Goal: Task Accomplishment & Management: Manage account settings

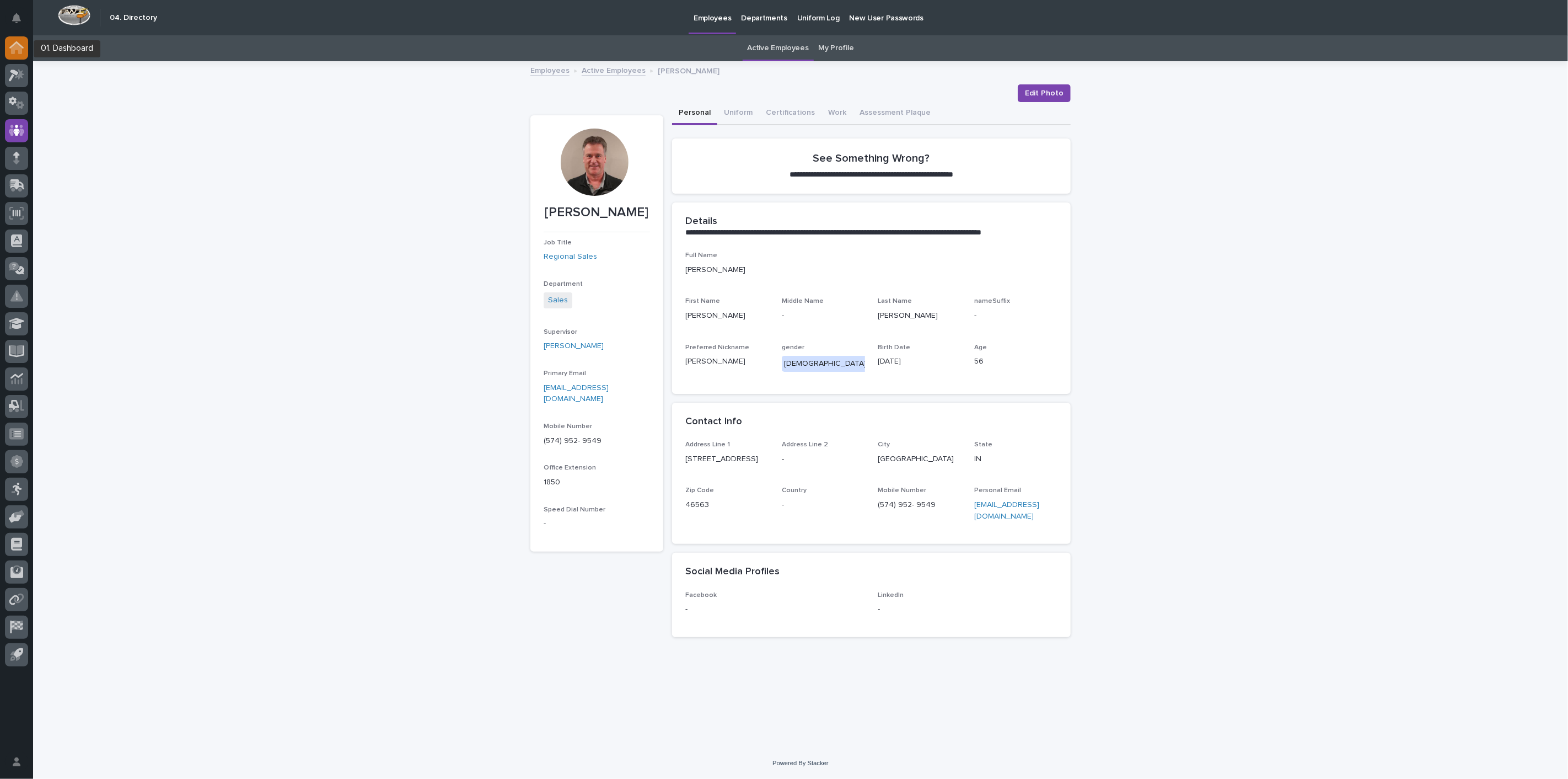
click at [12, 44] on icon at bounding box center [17, 44] width 15 height 7
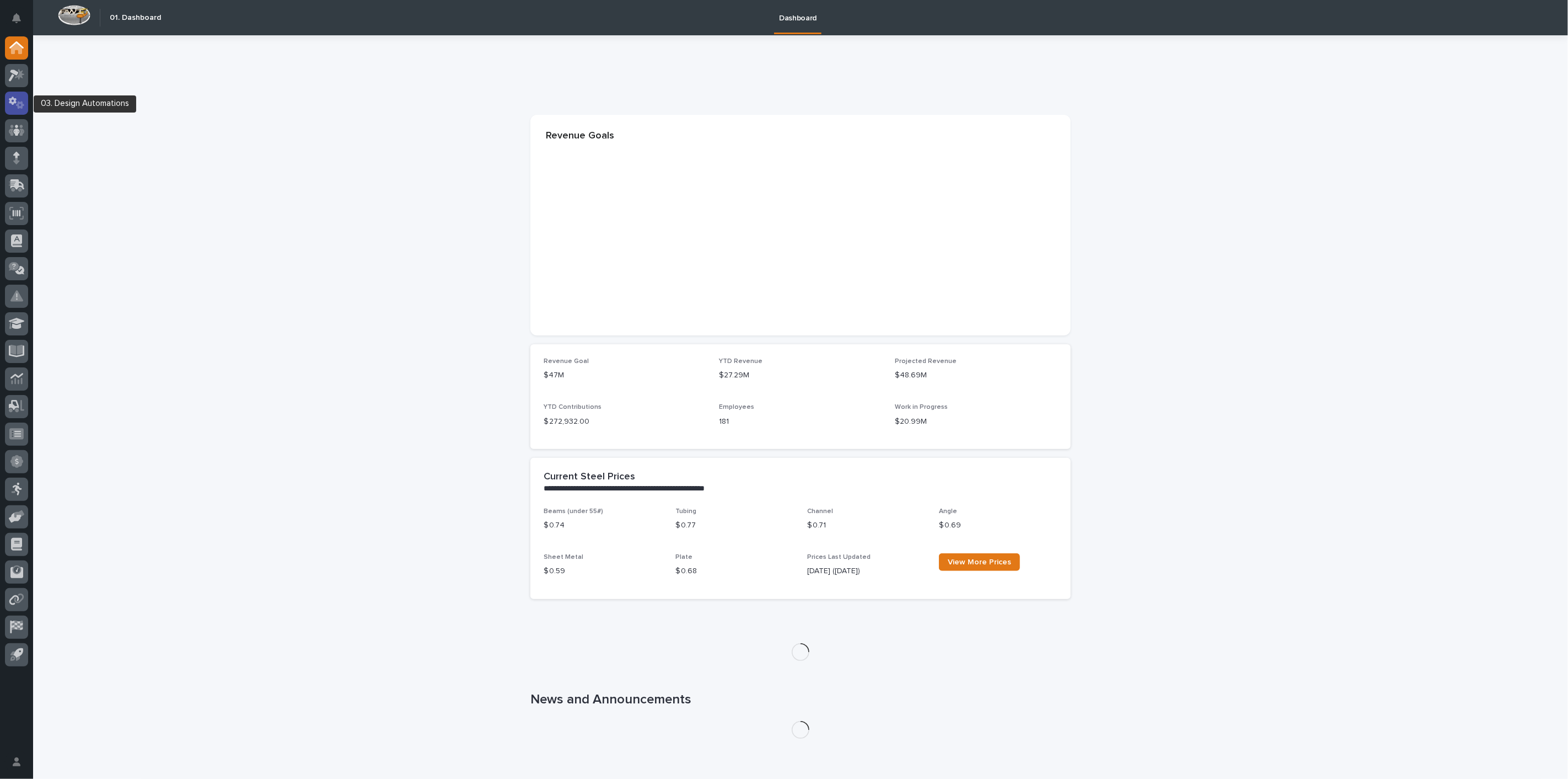
click at [21, 106] on icon at bounding box center [17, 102] width 16 height 13
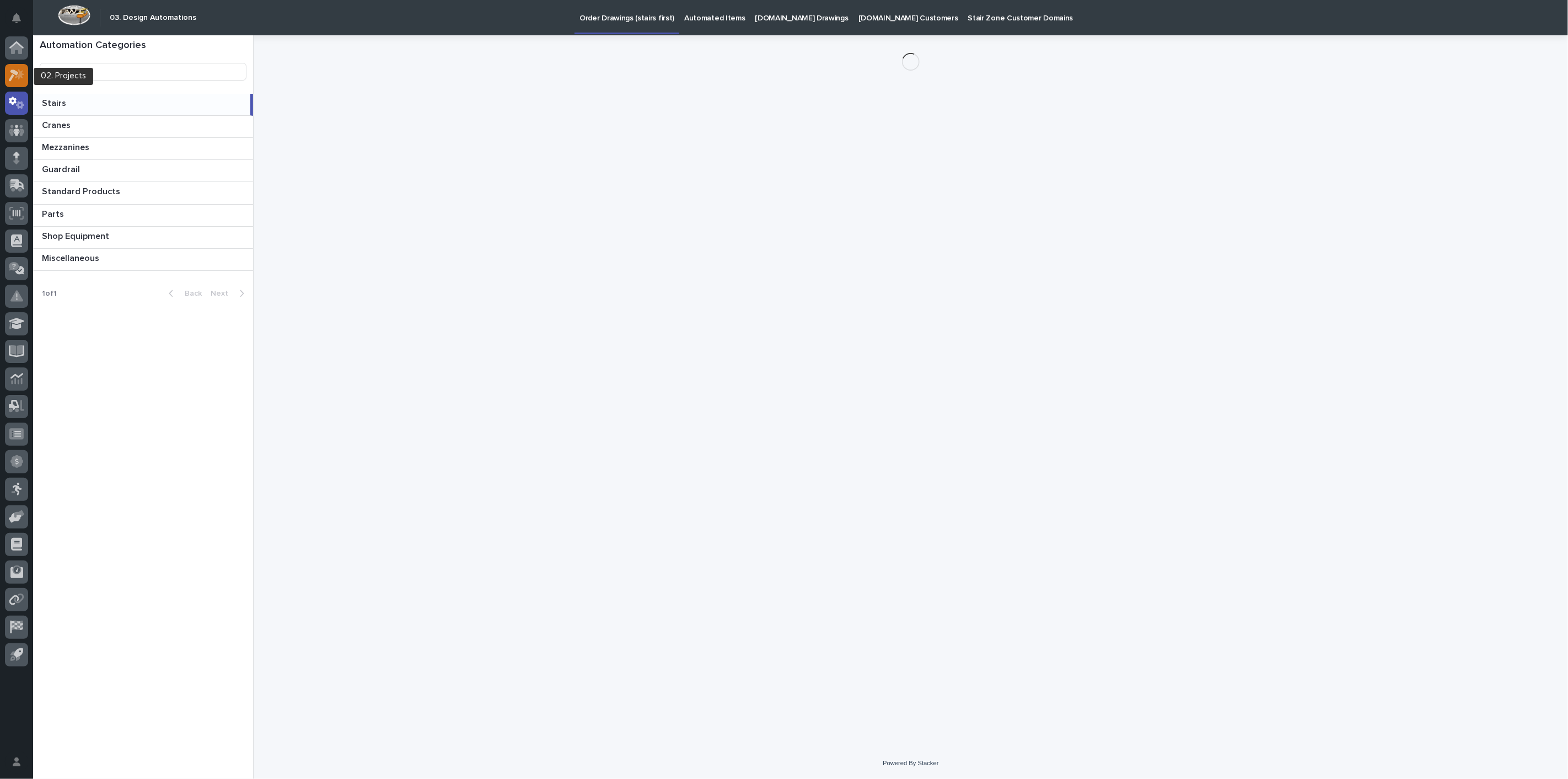
click at [18, 81] on div at bounding box center [17, 76] width 24 height 24
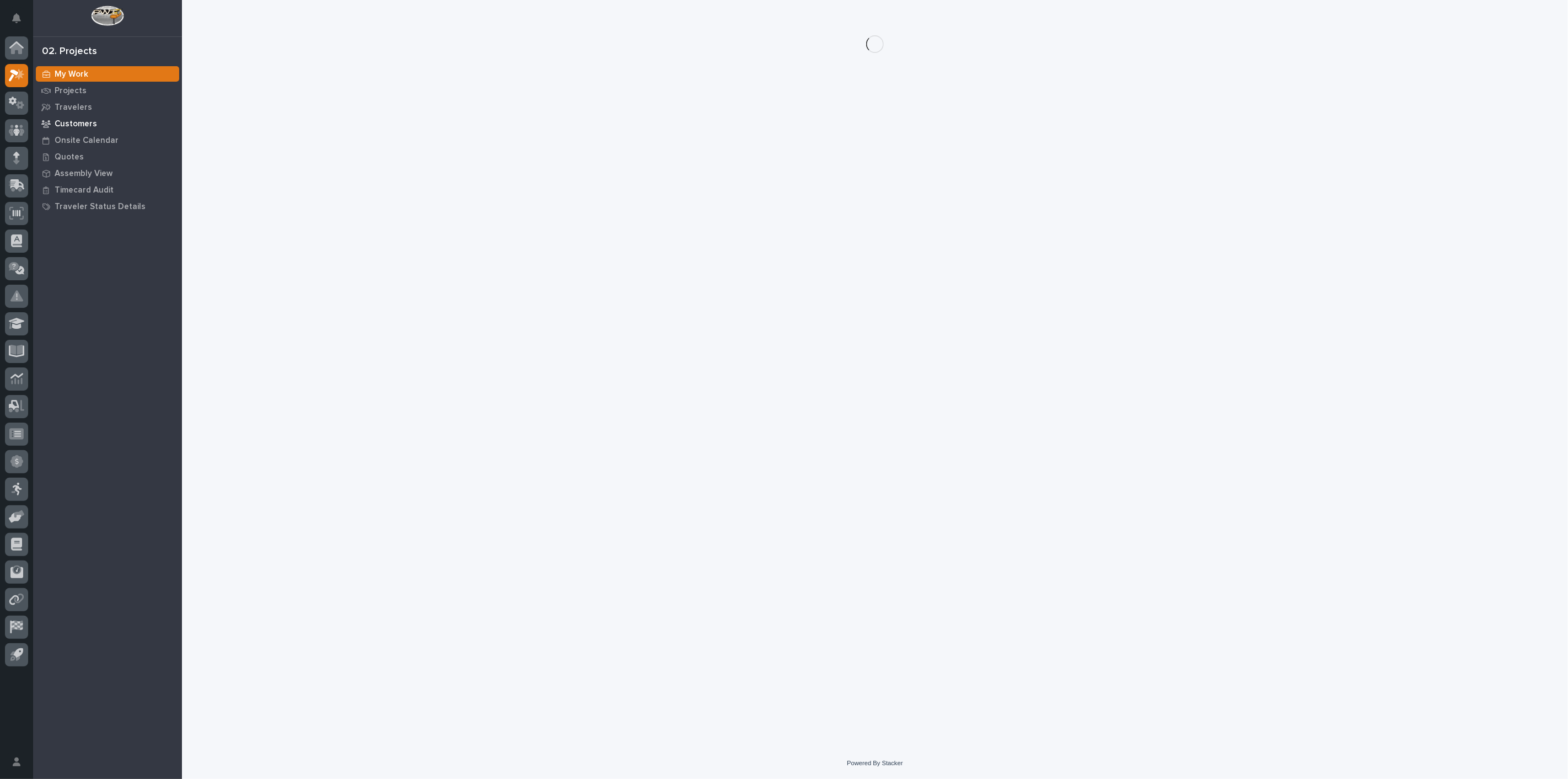
click at [78, 120] on p "Customers" at bounding box center [76, 124] width 42 height 10
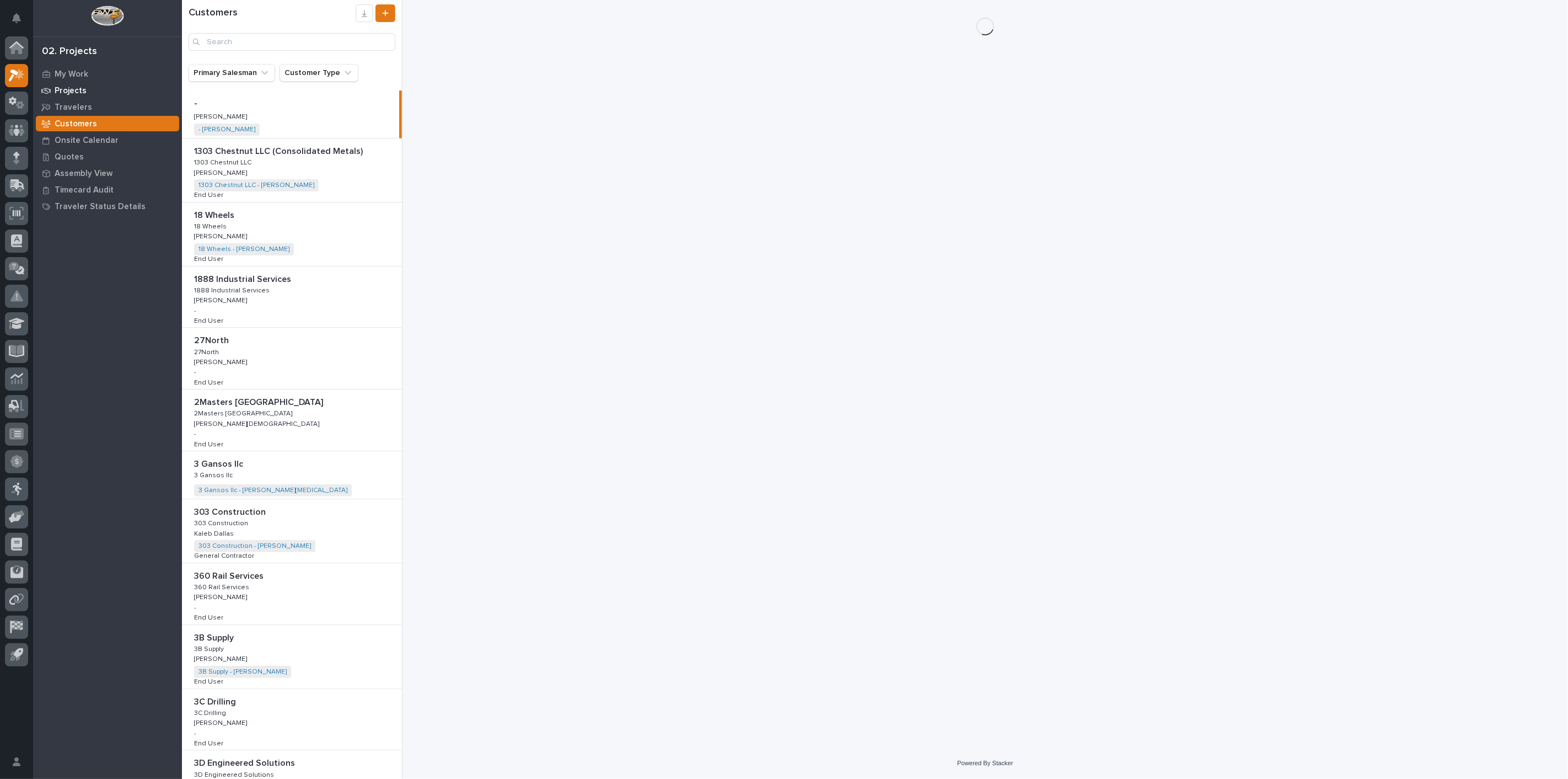
click at [74, 92] on p "Projects" at bounding box center [71, 90] width 32 height 10
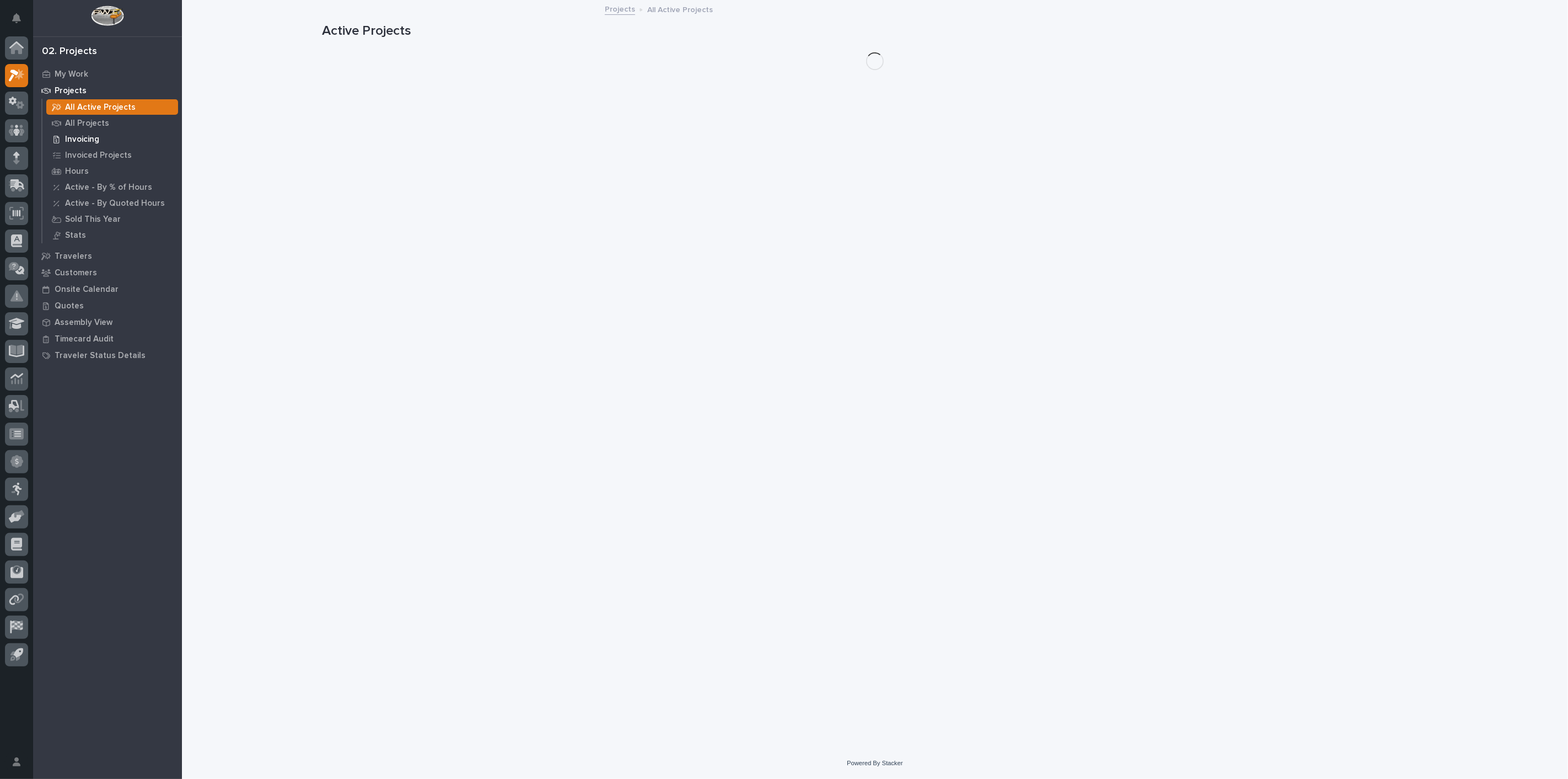
click at [79, 137] on p "Invoicing" at bounding box center [82, 140] width 34 height 10
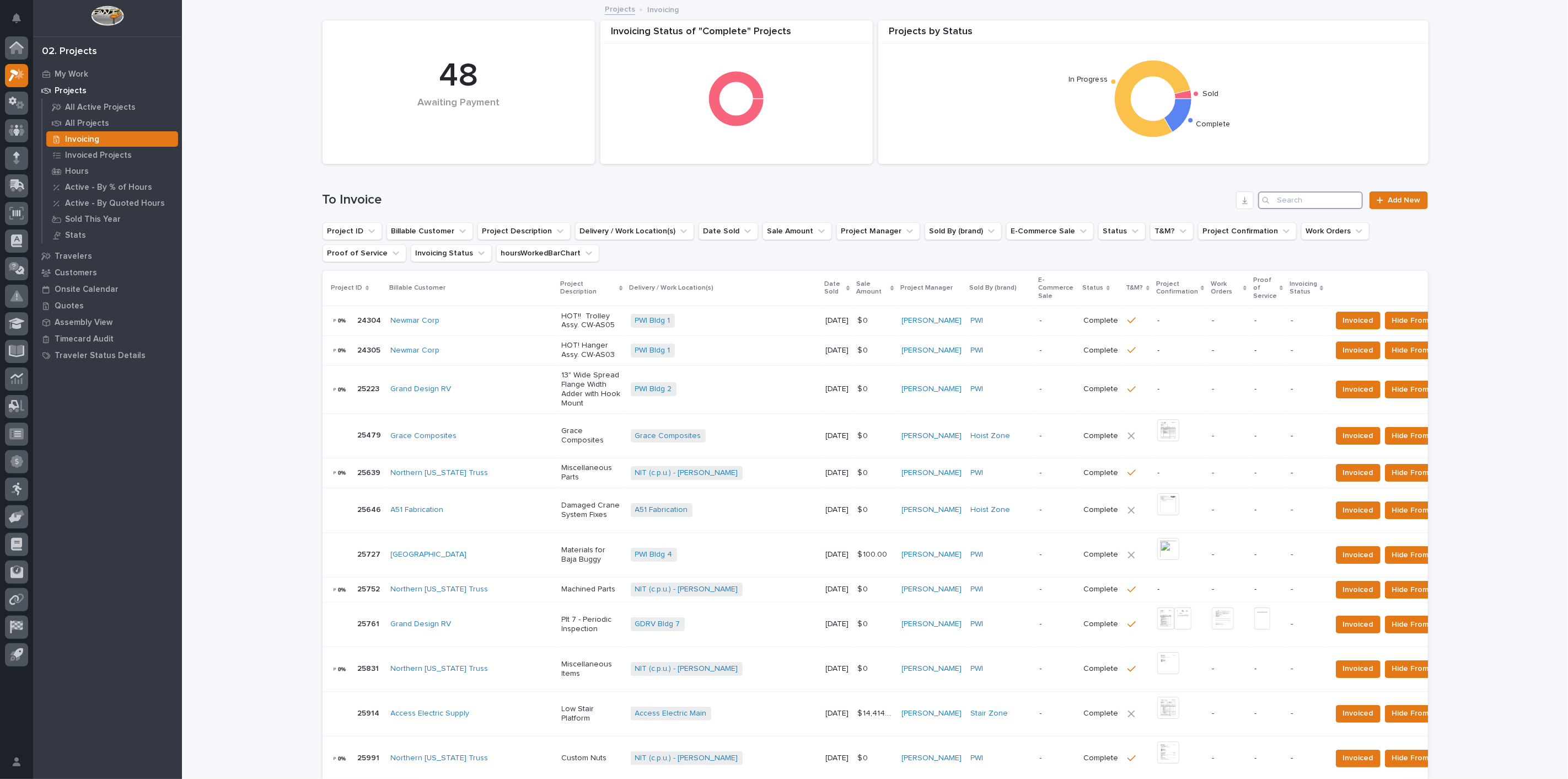
click at [1301, 203] on input "Search" at bounding box center [1310, 201] width 105 height 18
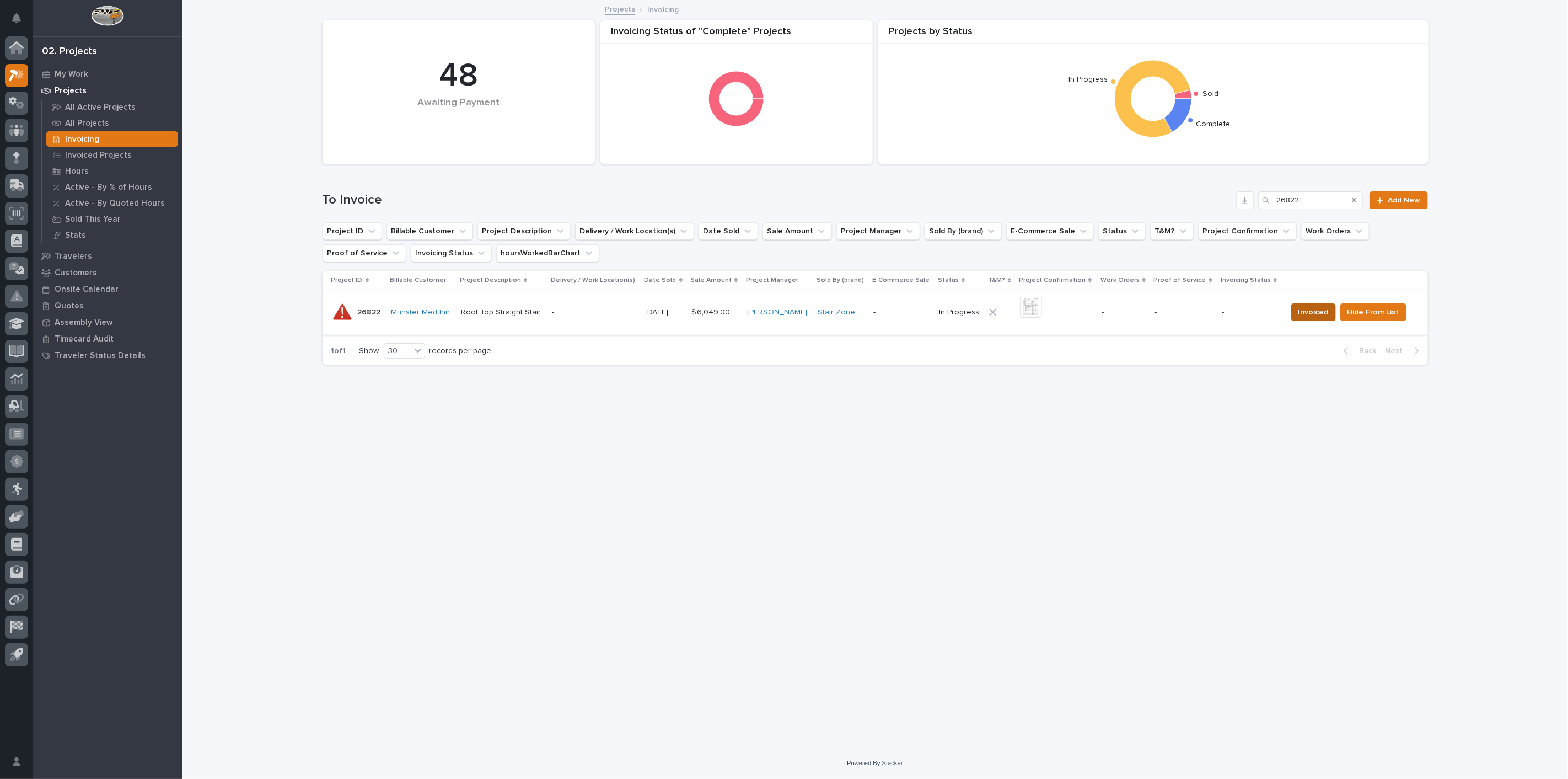
click at [1302, 314] on span "Invoiced" at bounding box center [1313, 312] width 30 height 13
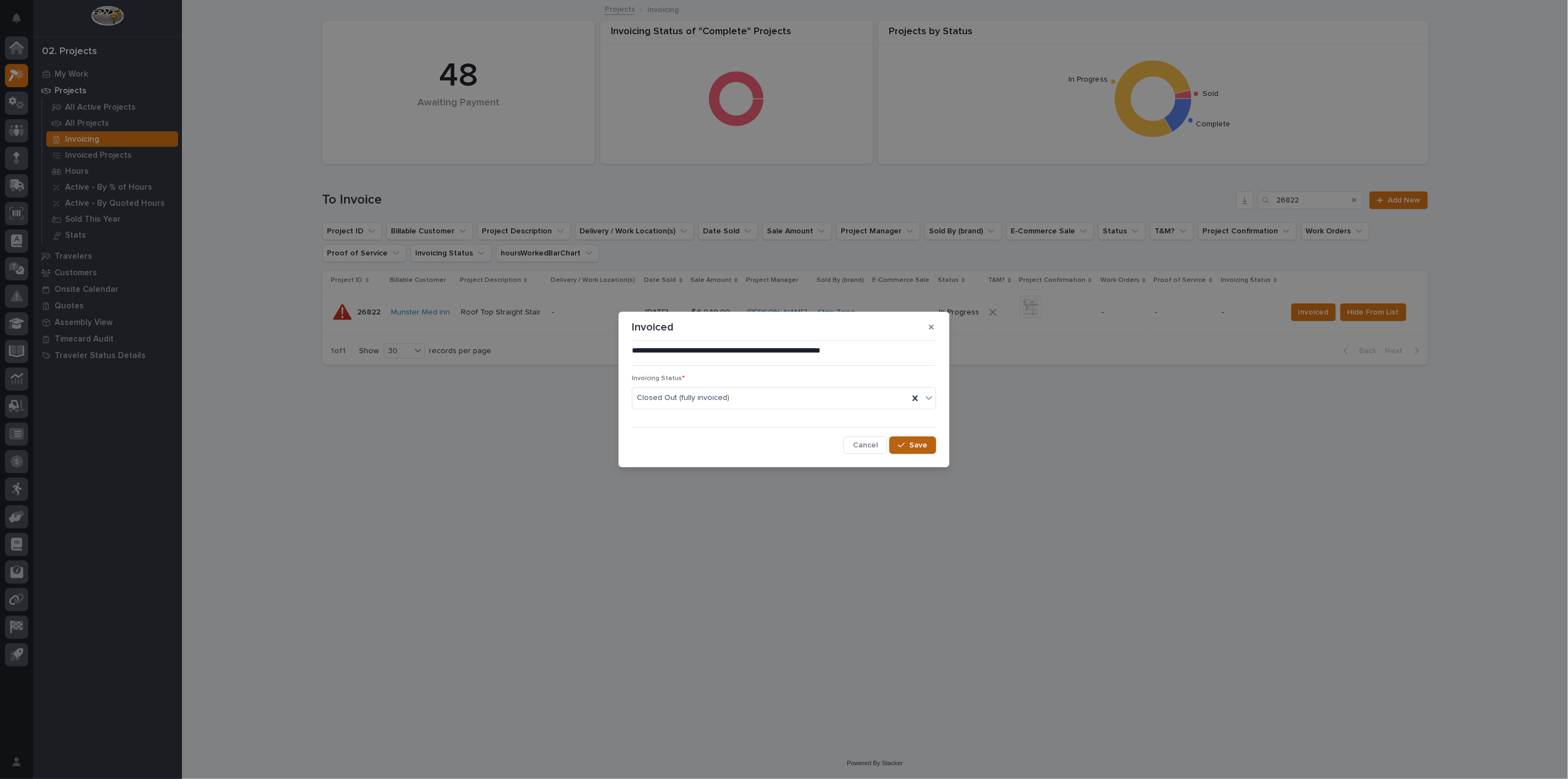
click at [916, 443] on span "Save" at bounding box center [918, 446] width 19 height 10
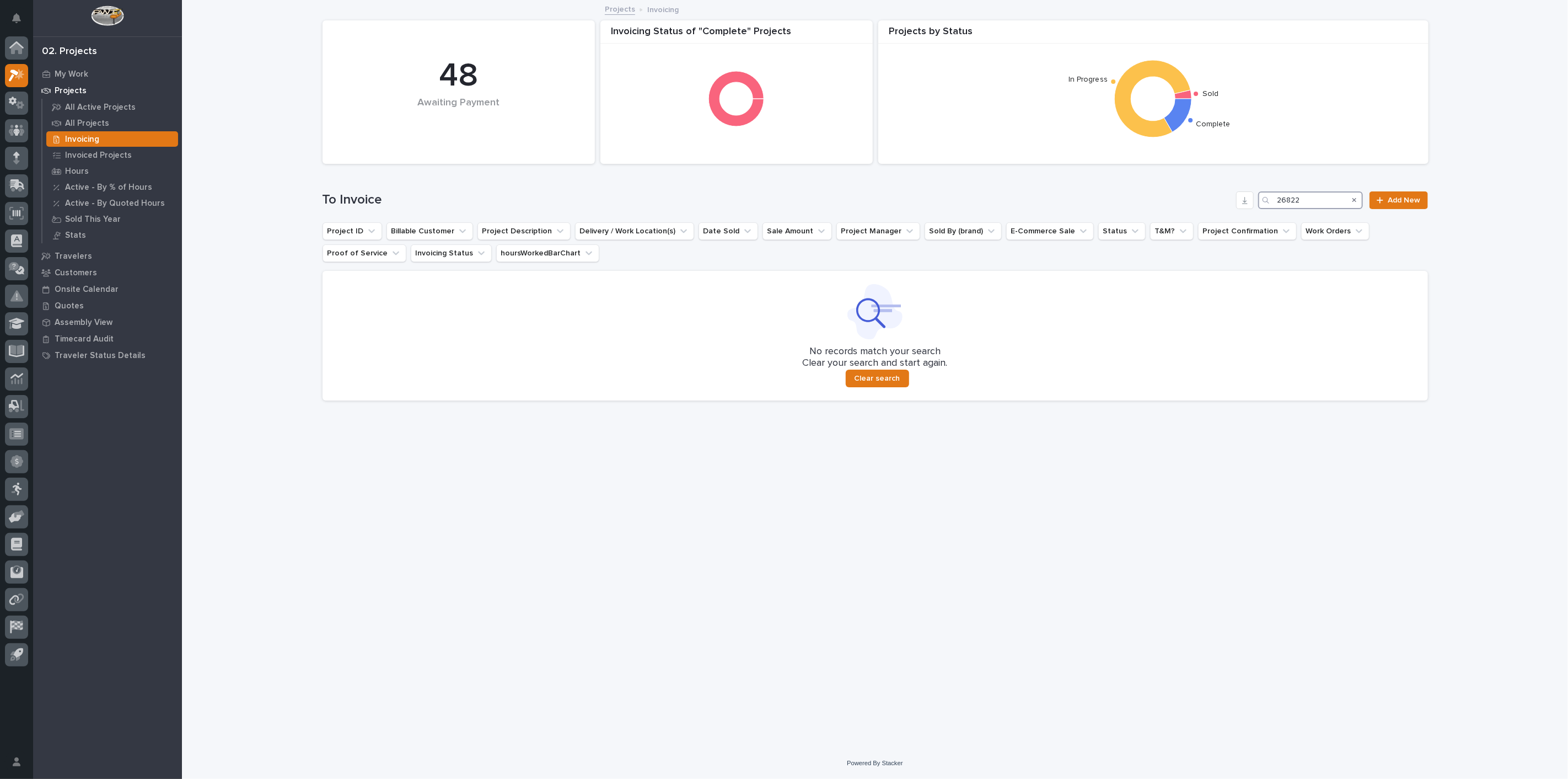
click at [1316, 200] on input "26822" at bounding box center [1310, 201] width 105 height 18
type input "2"
type input "26359"
click at [79, 123] on p "All Projects" at bounding box center [87, 124] width 44 height 10
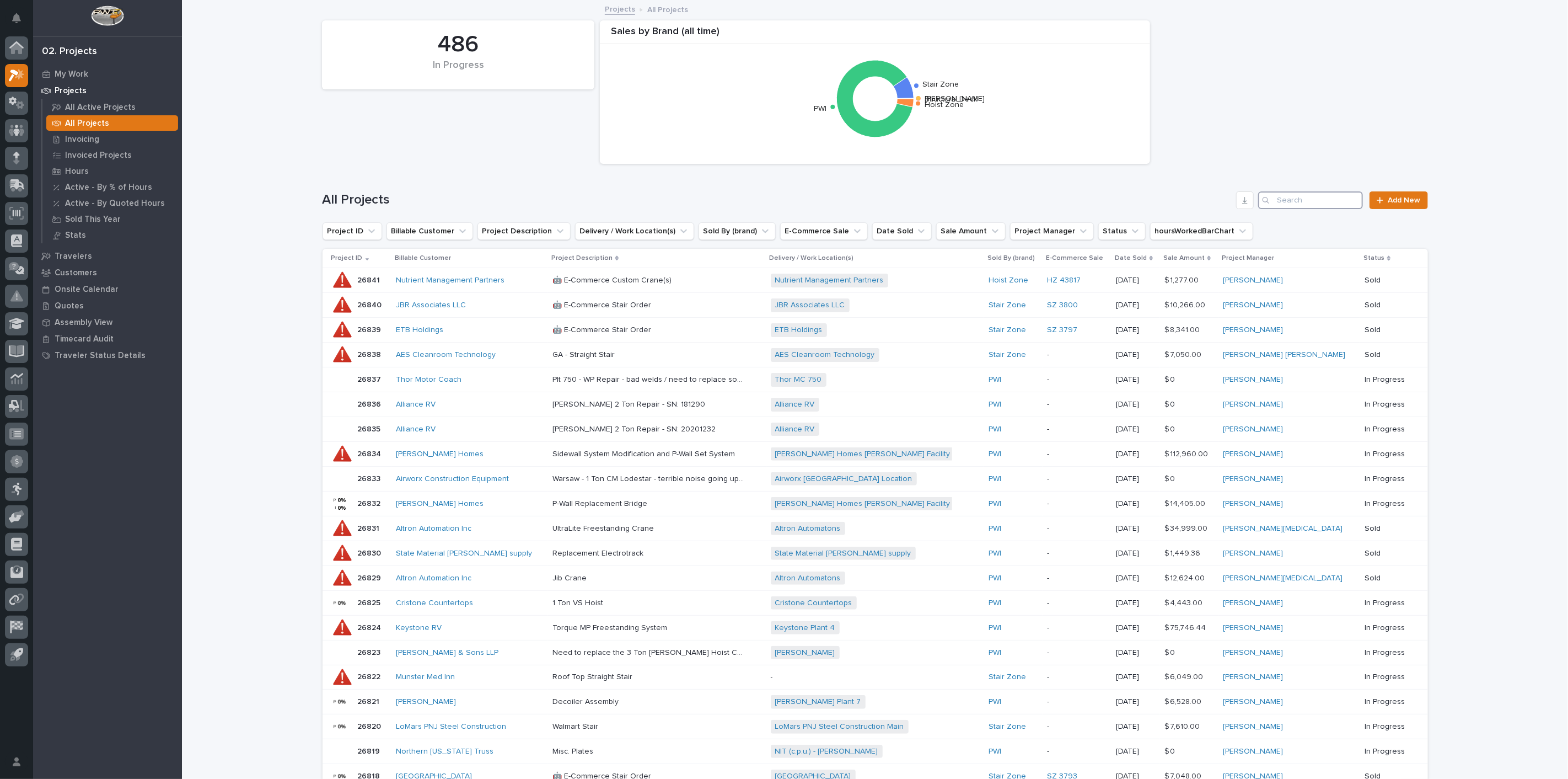
click at [1330, 204] on input "Search" at bounding box center [1310, 201] width 105 height 18
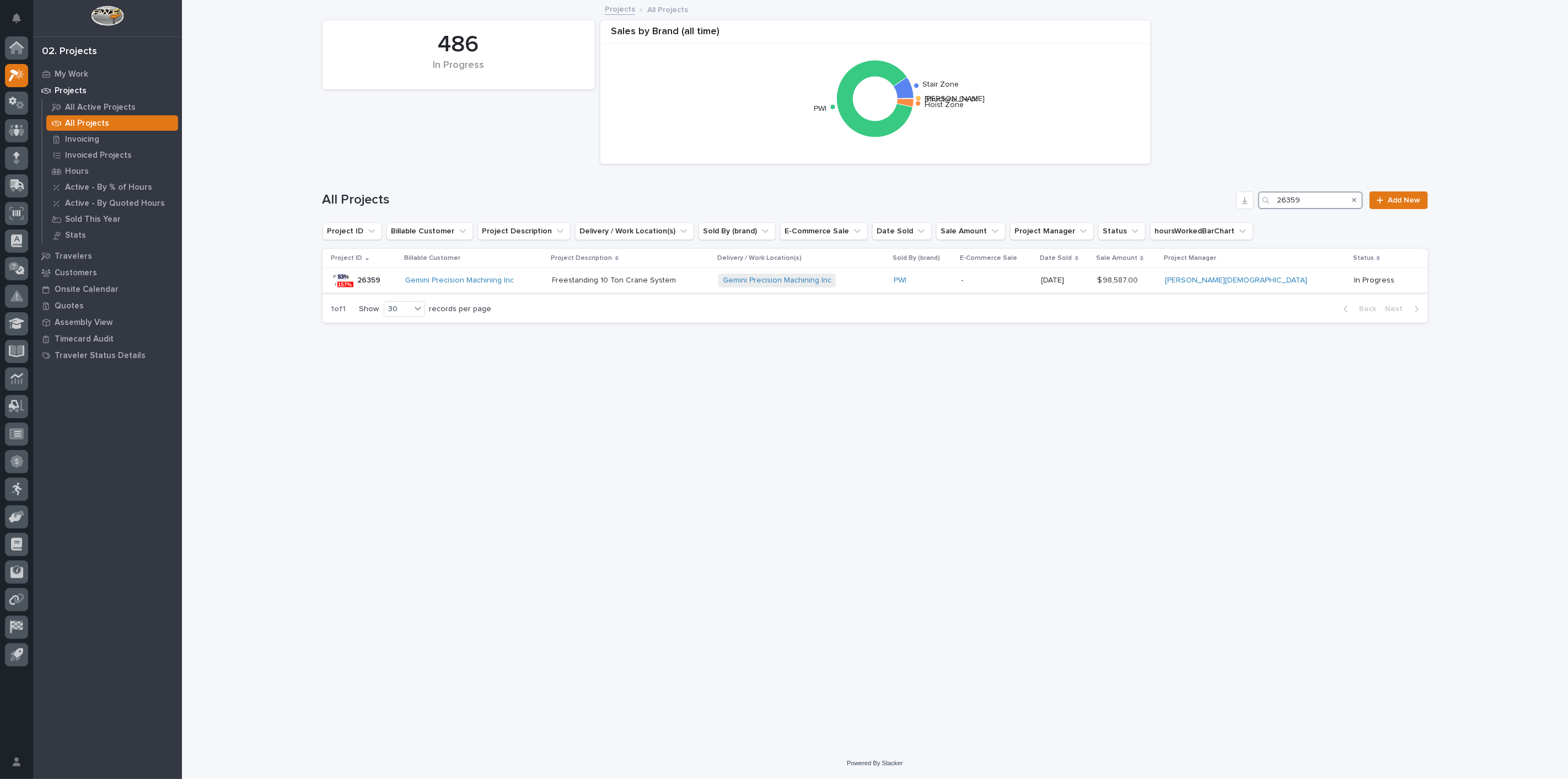
type input "26359"
click at [377, 278] on p "26359" at bounding box center [371, 279] width 26 height 12
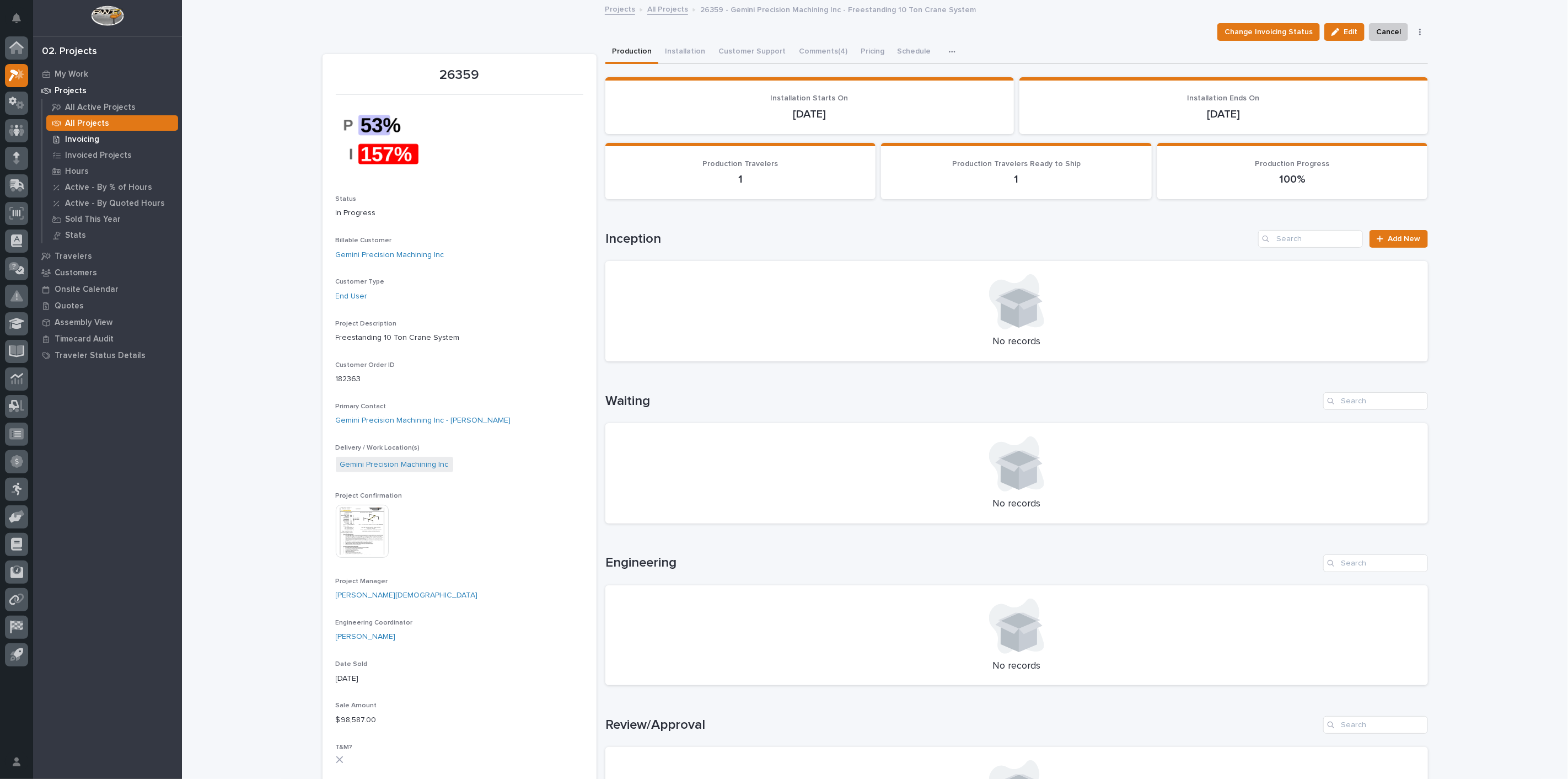
click at [79, 140] on p "Invoicing" at bounding box center [82, 140] width 34 height 10
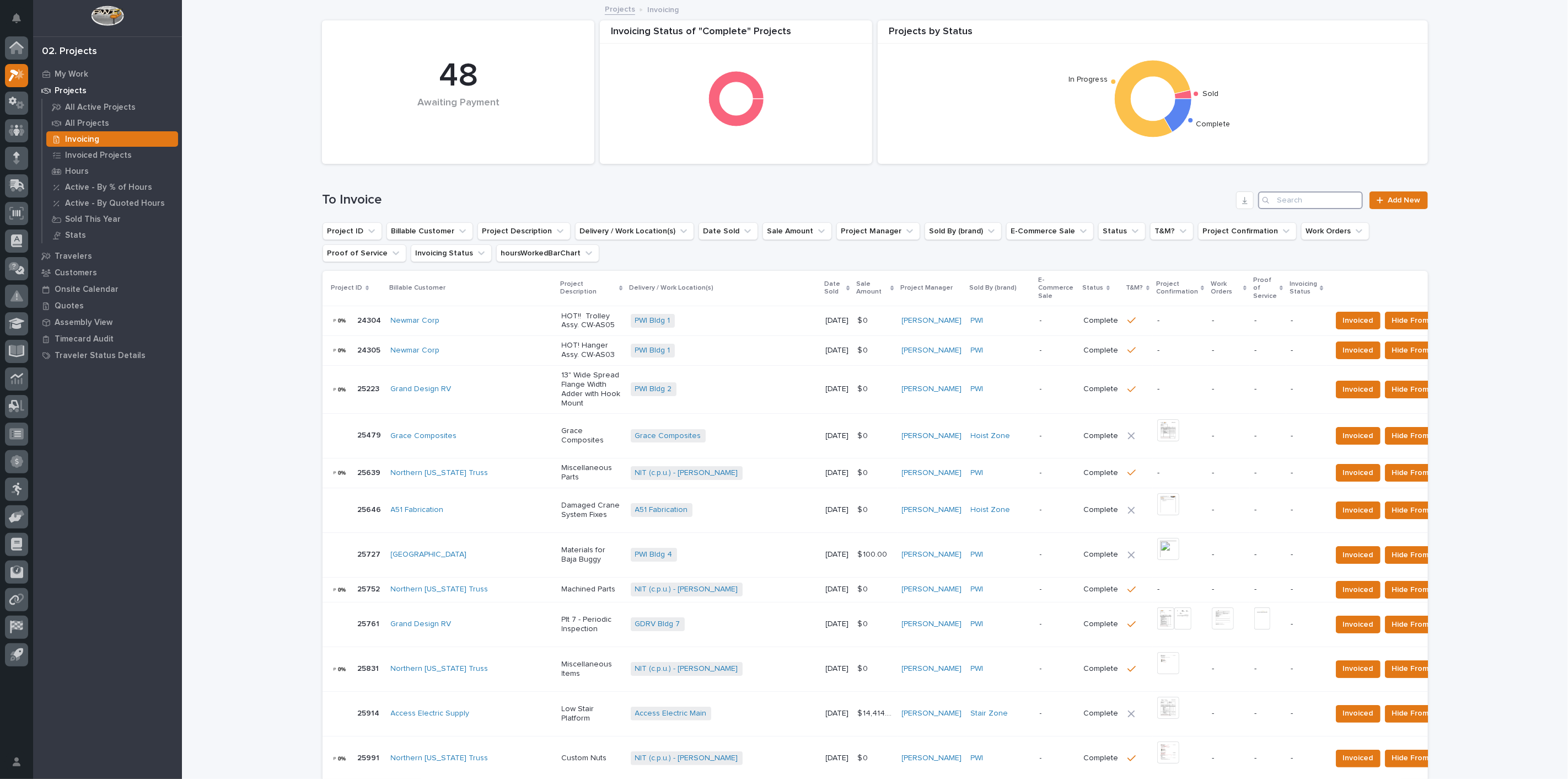
click at [1312, 203] on input "Search" at bounding box center [1310, 201] width 105 height 18
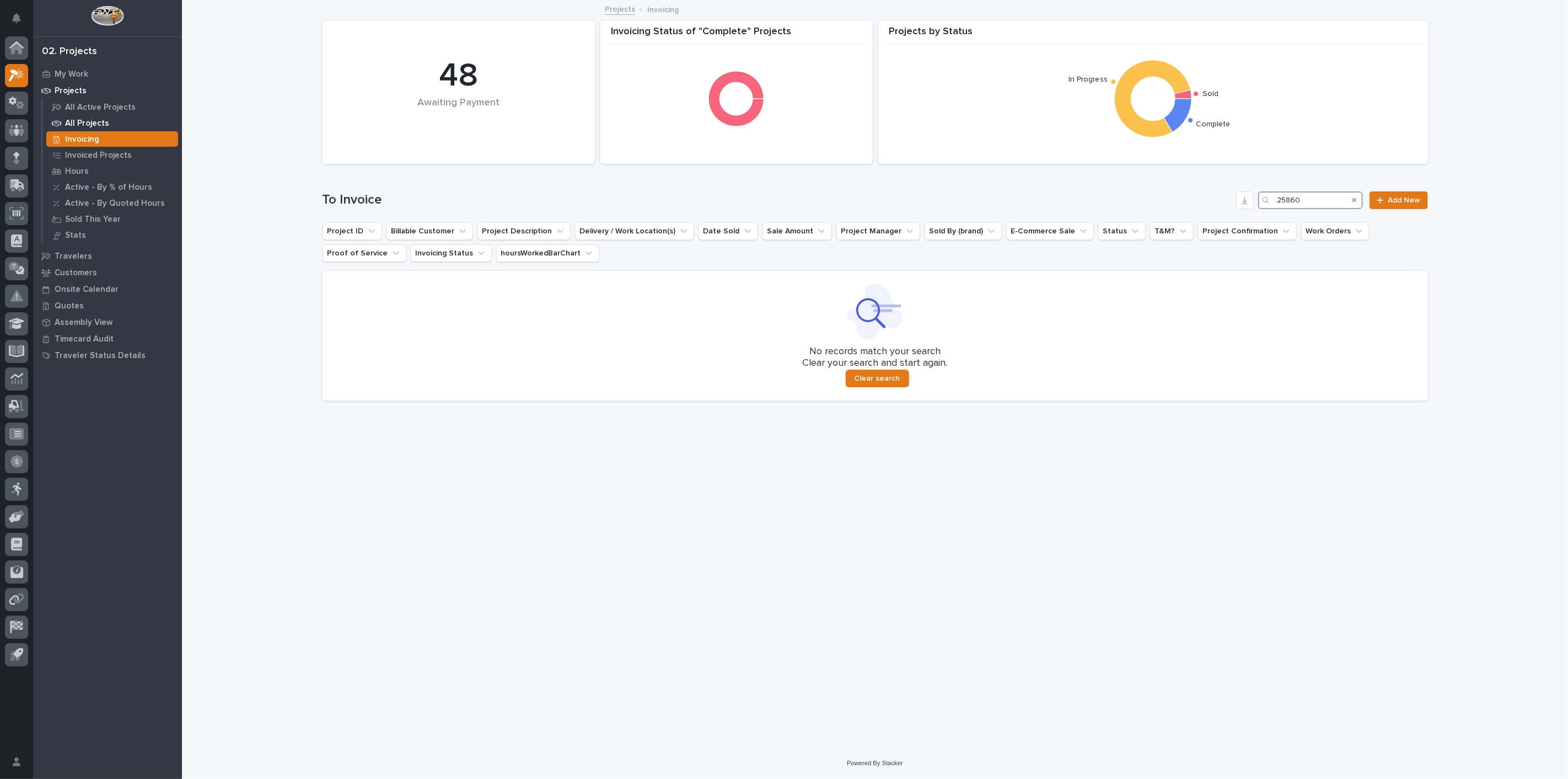
type input "25860"
click at [79, 122] on p "All Projects" at bounding box center [87, 124] width 44 height 10
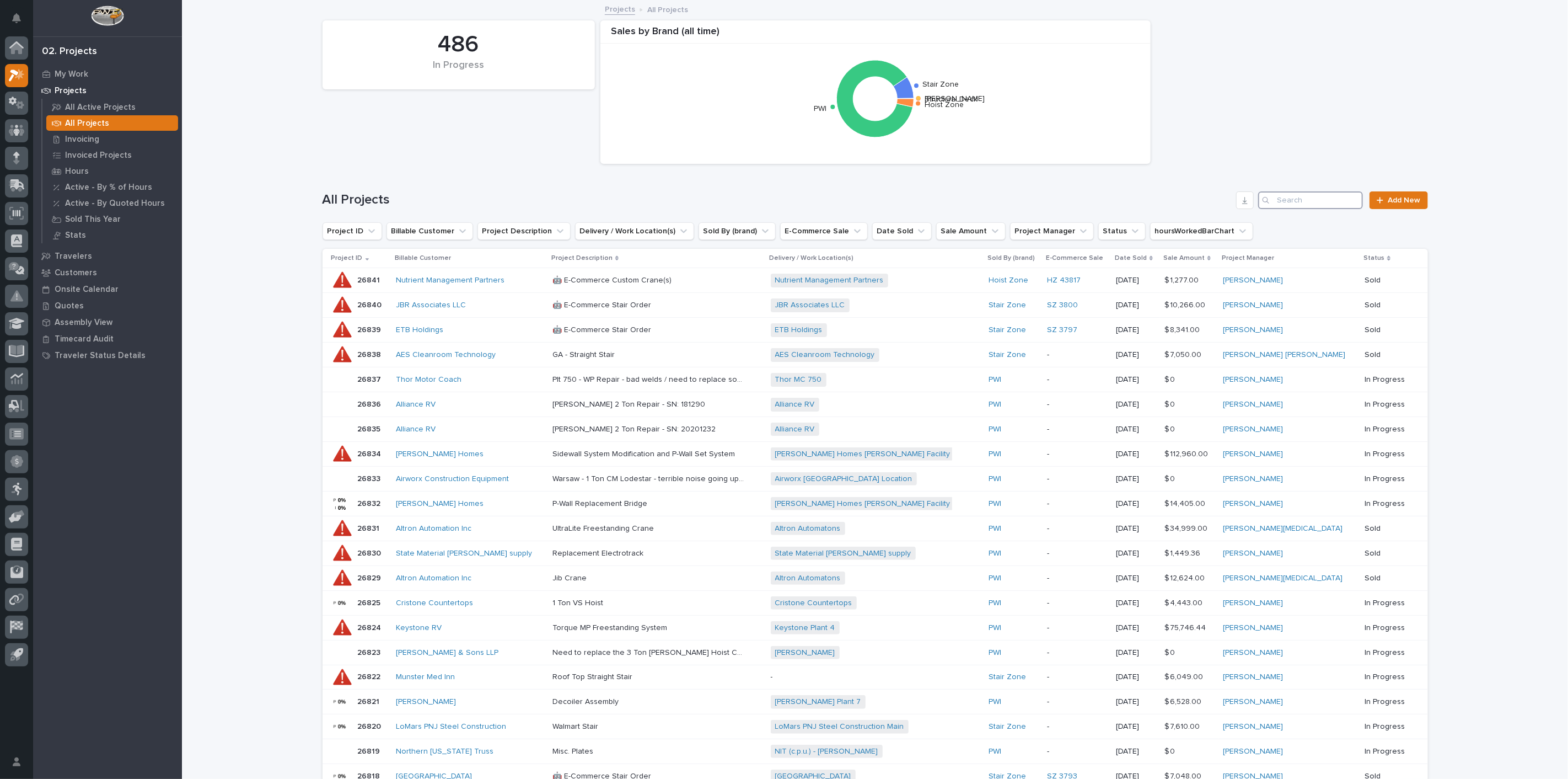
click at [1284, 199] on input "Search" at bounding box center [1310, 201] width 105 height 18
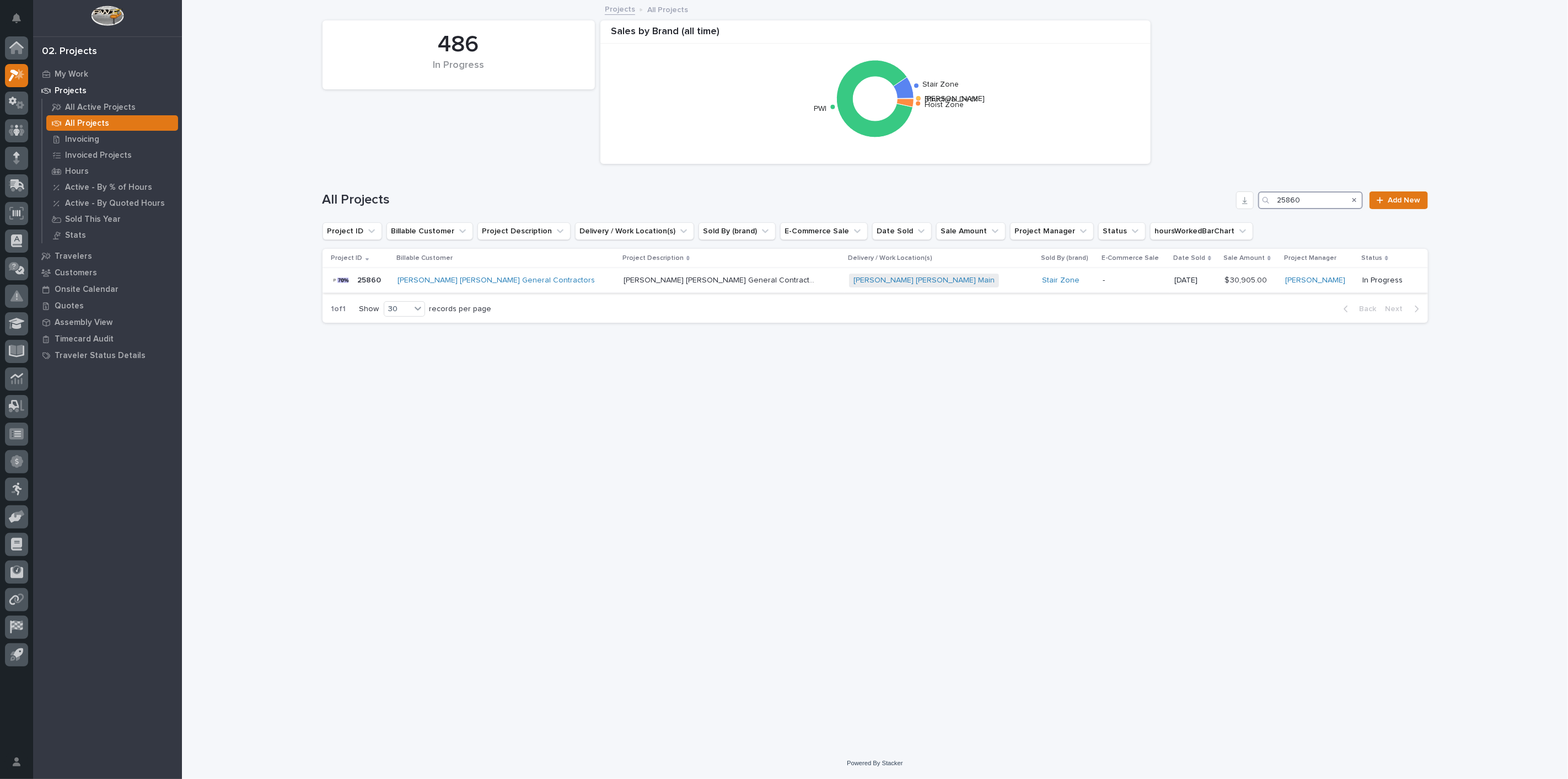
type input "25860"
click at [374, 279] on p "25860" at bounding box center [371, 279] width 26 height 12
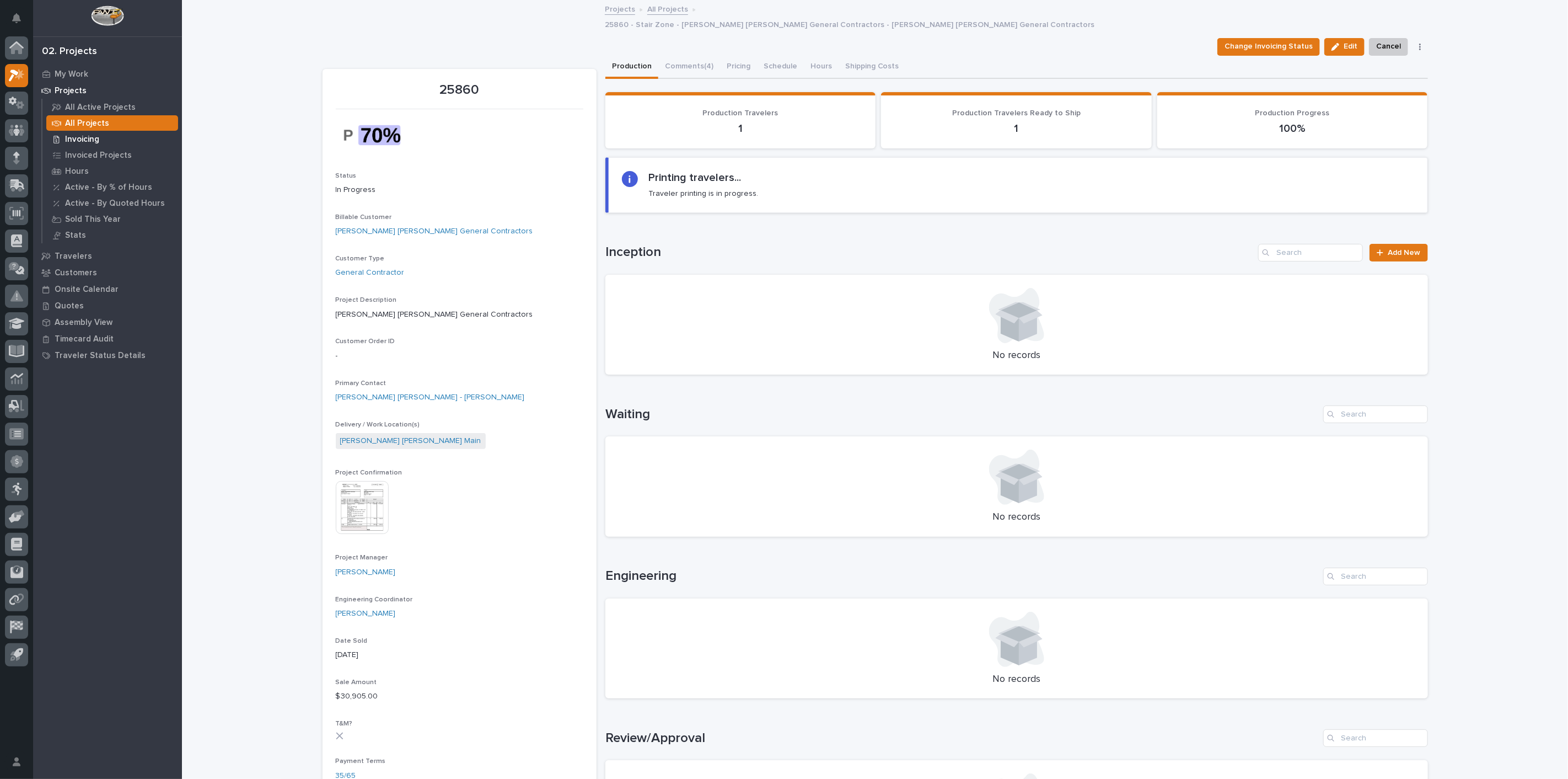
click at [76, 138] on p "Invoicing" at bounding box center [82, 140] width 34 height 10
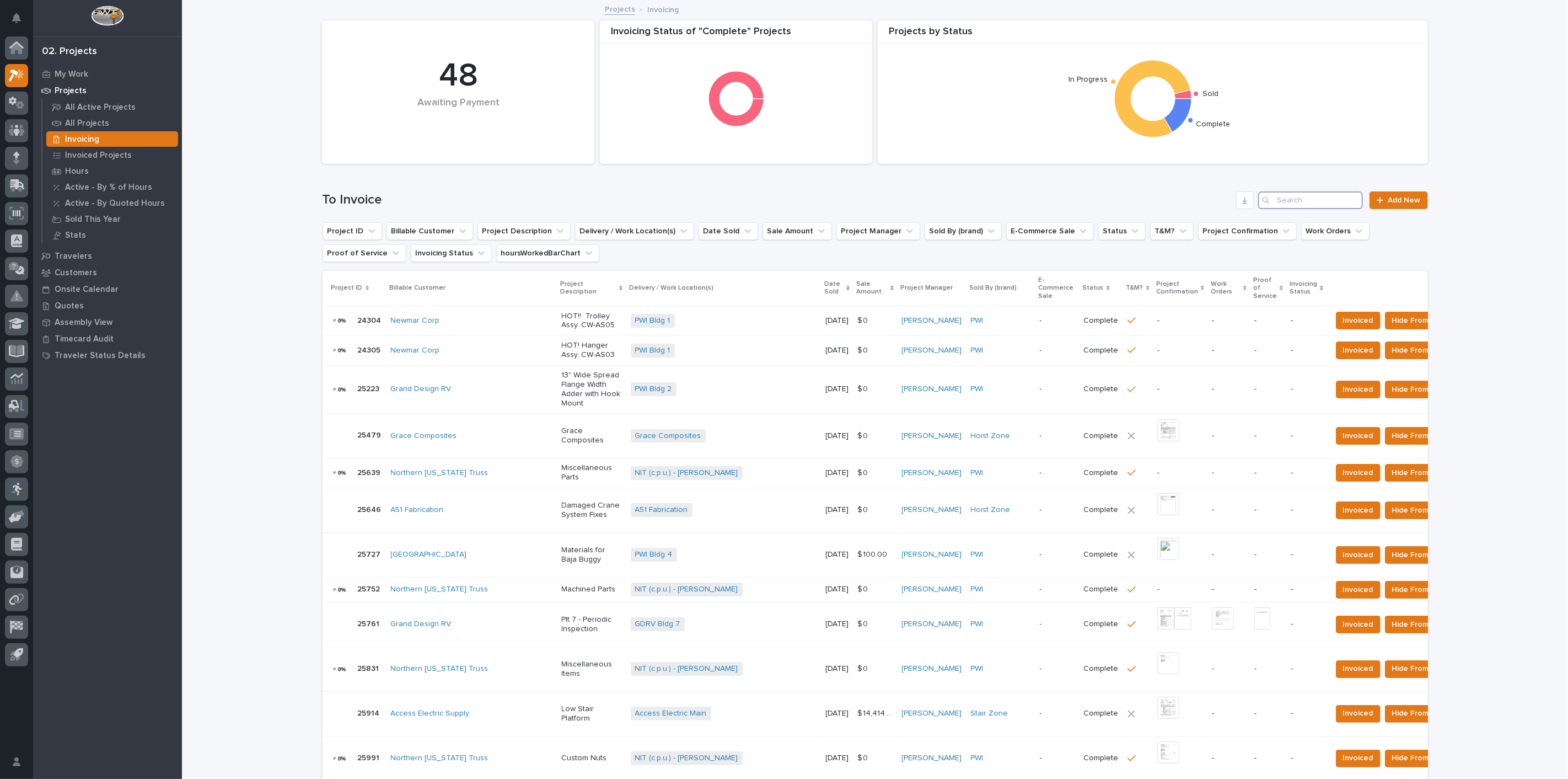
click at [1319, 203] on input "Search" at bounding box center [1310, 201] width 105 height 18
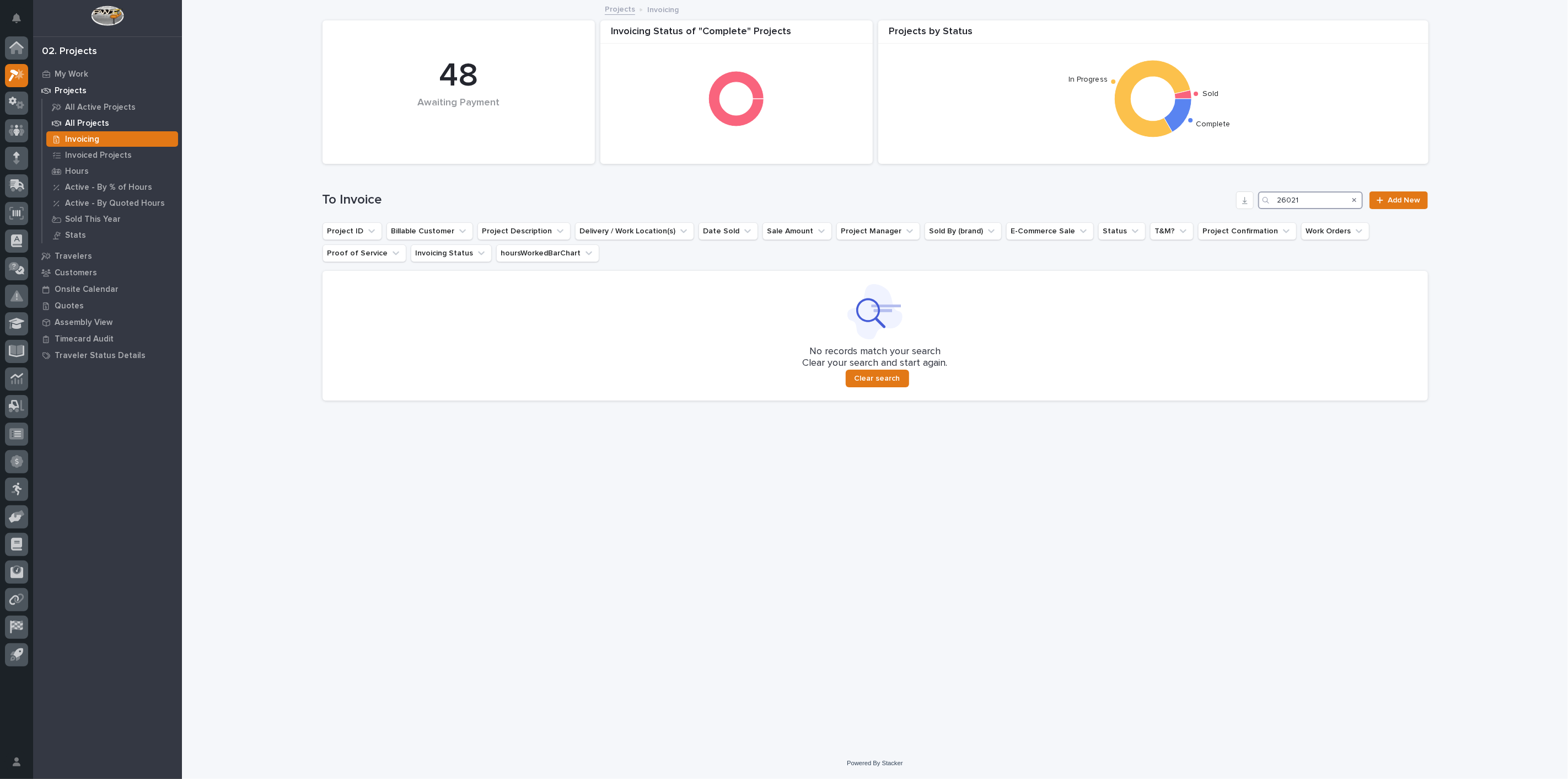
type input "26021"
click at [98, 117] on div "All Projects" at bounding box center [112, 123] width 132 height 16
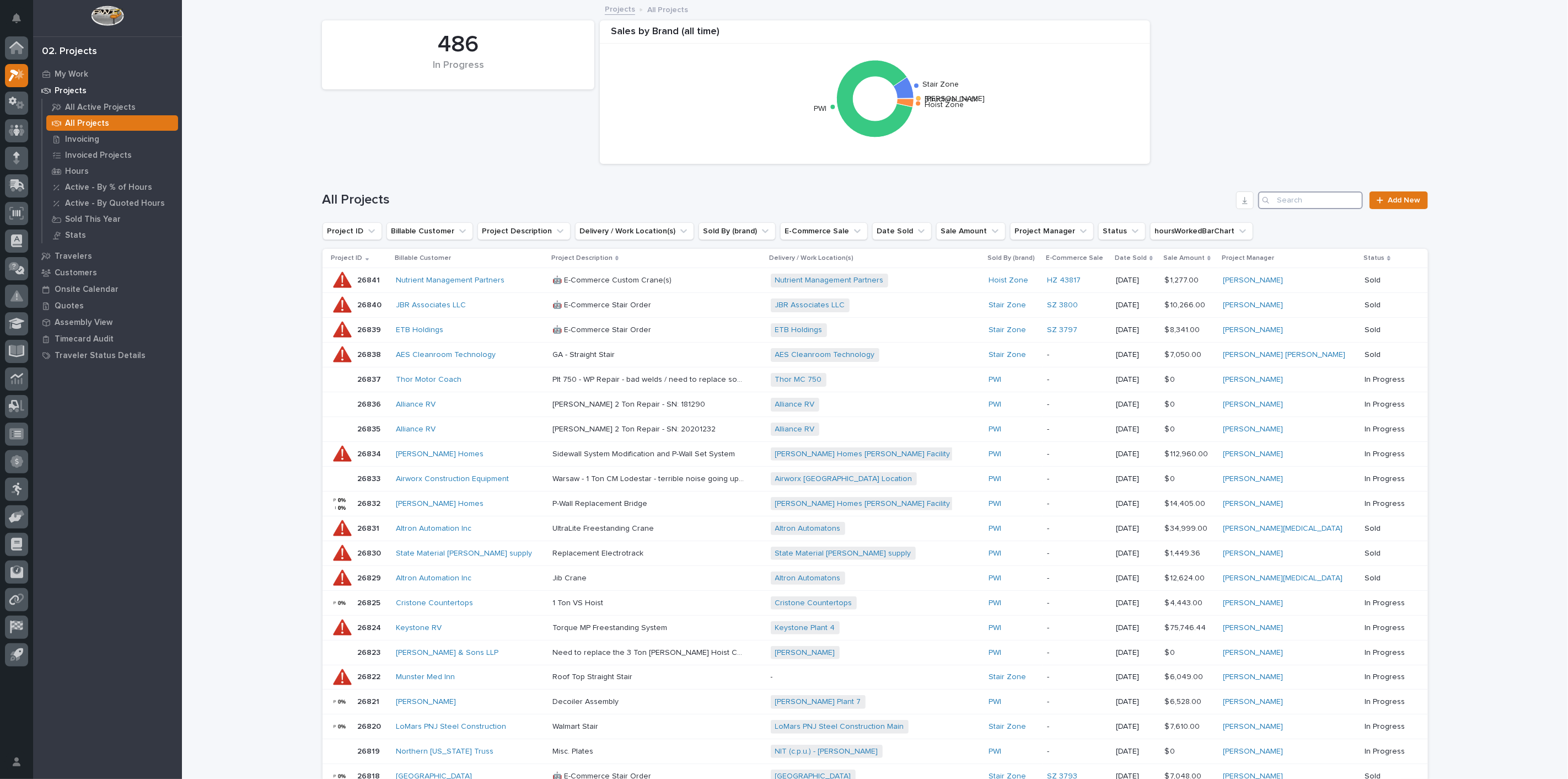
click at [1307, 209] on input "Search" at bounding box center [1310, 201] width 105 height 18
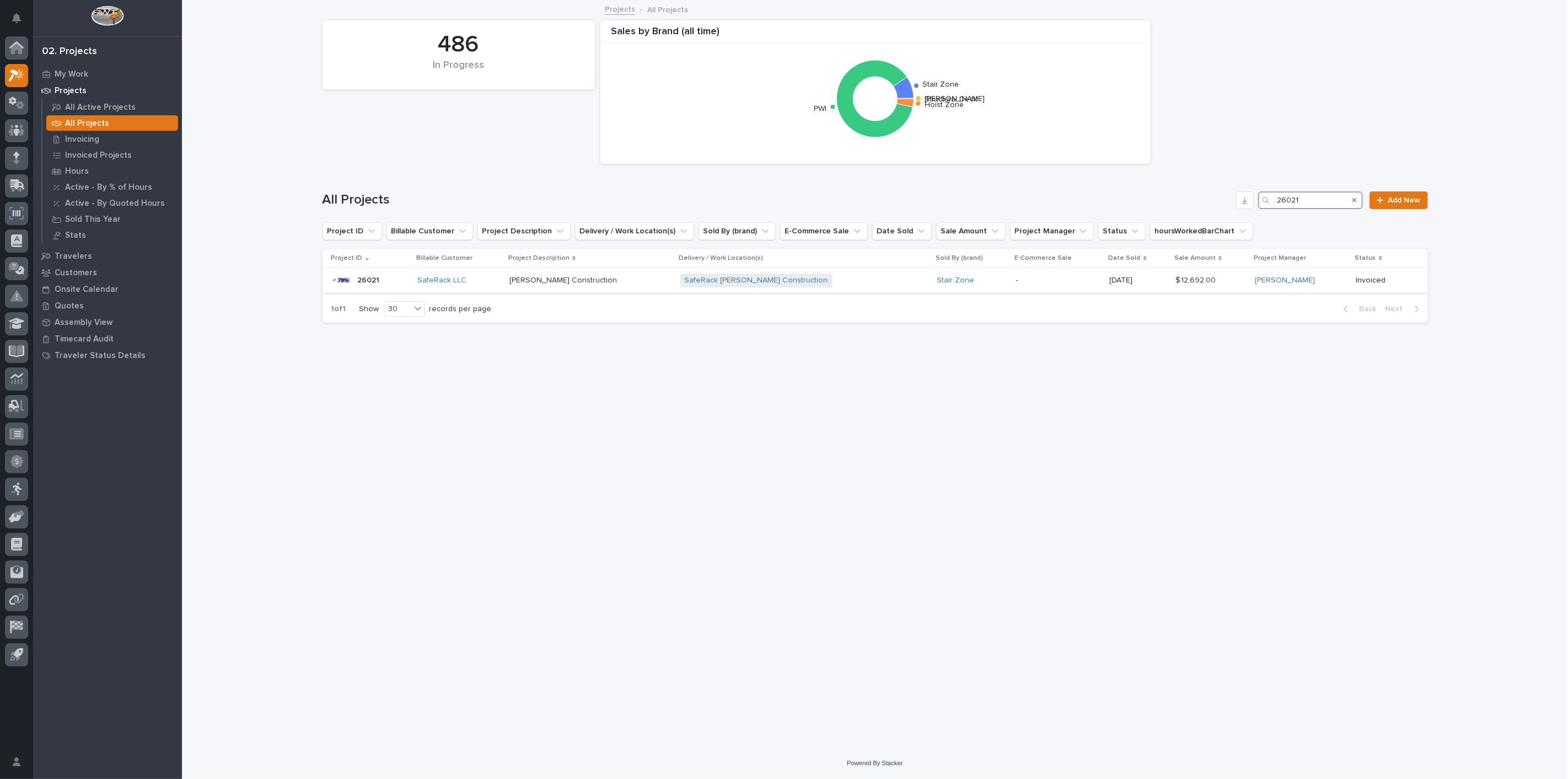
type input "26021"
click at [377, 279] on p "26021" at bounding box center [370, 279] width 25 height 12
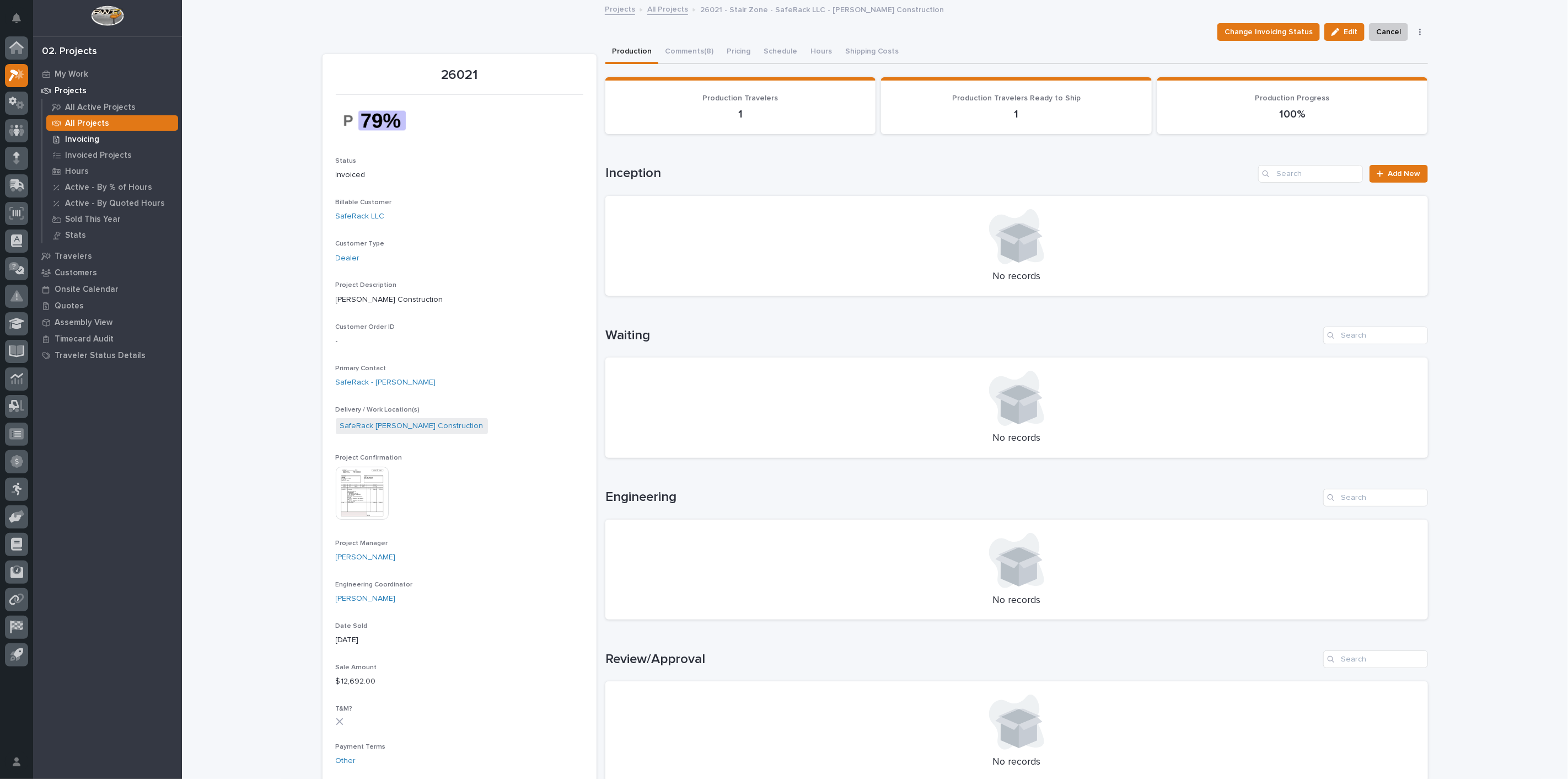
click at [86, 139] on p "Invoicing" at bounding box center [82, 140] width 34 height 10
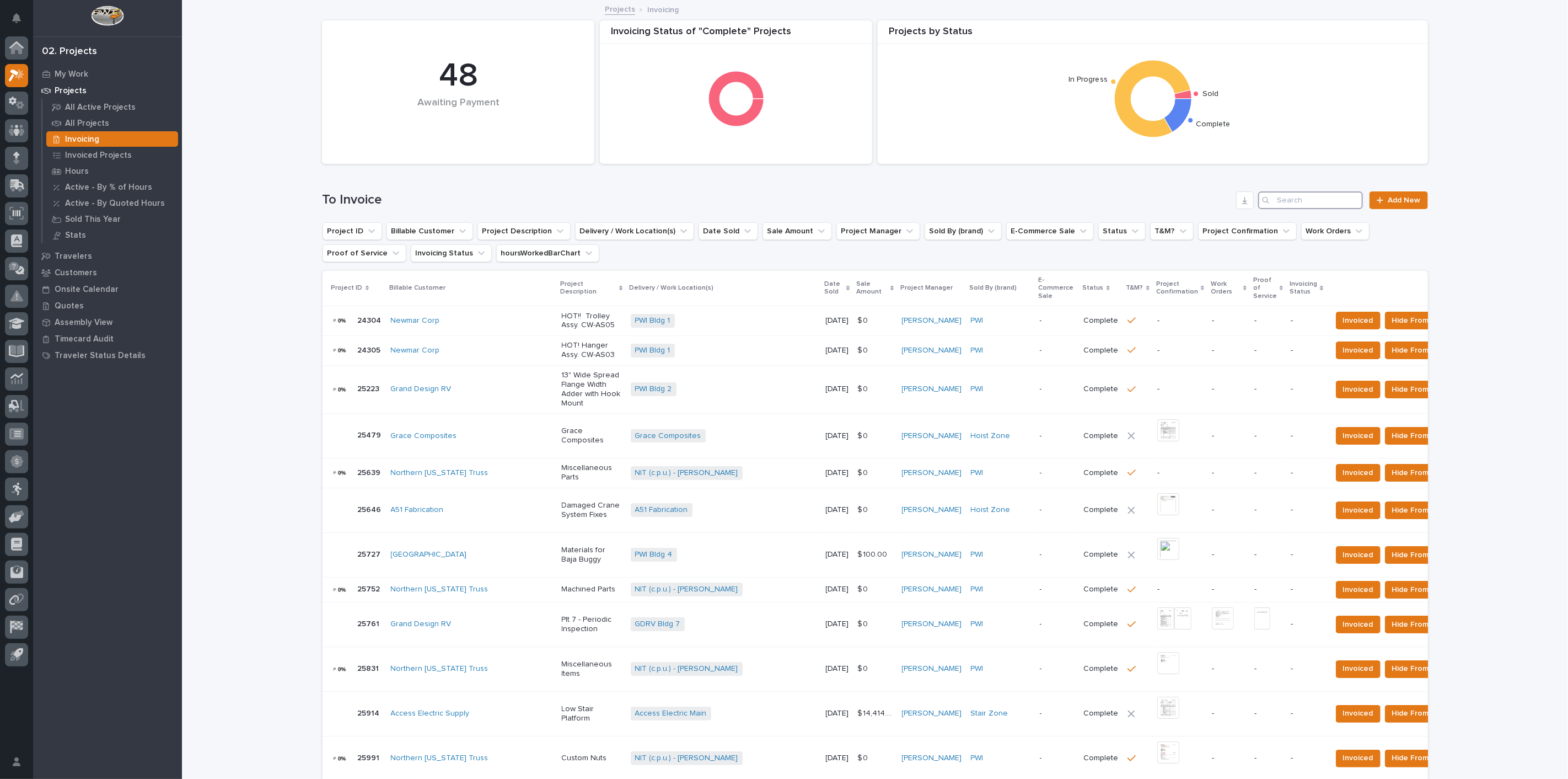
click at [1314, 206] on input "Search" at bounding box center [1310, 201] width 105 height 18
type input "26277"
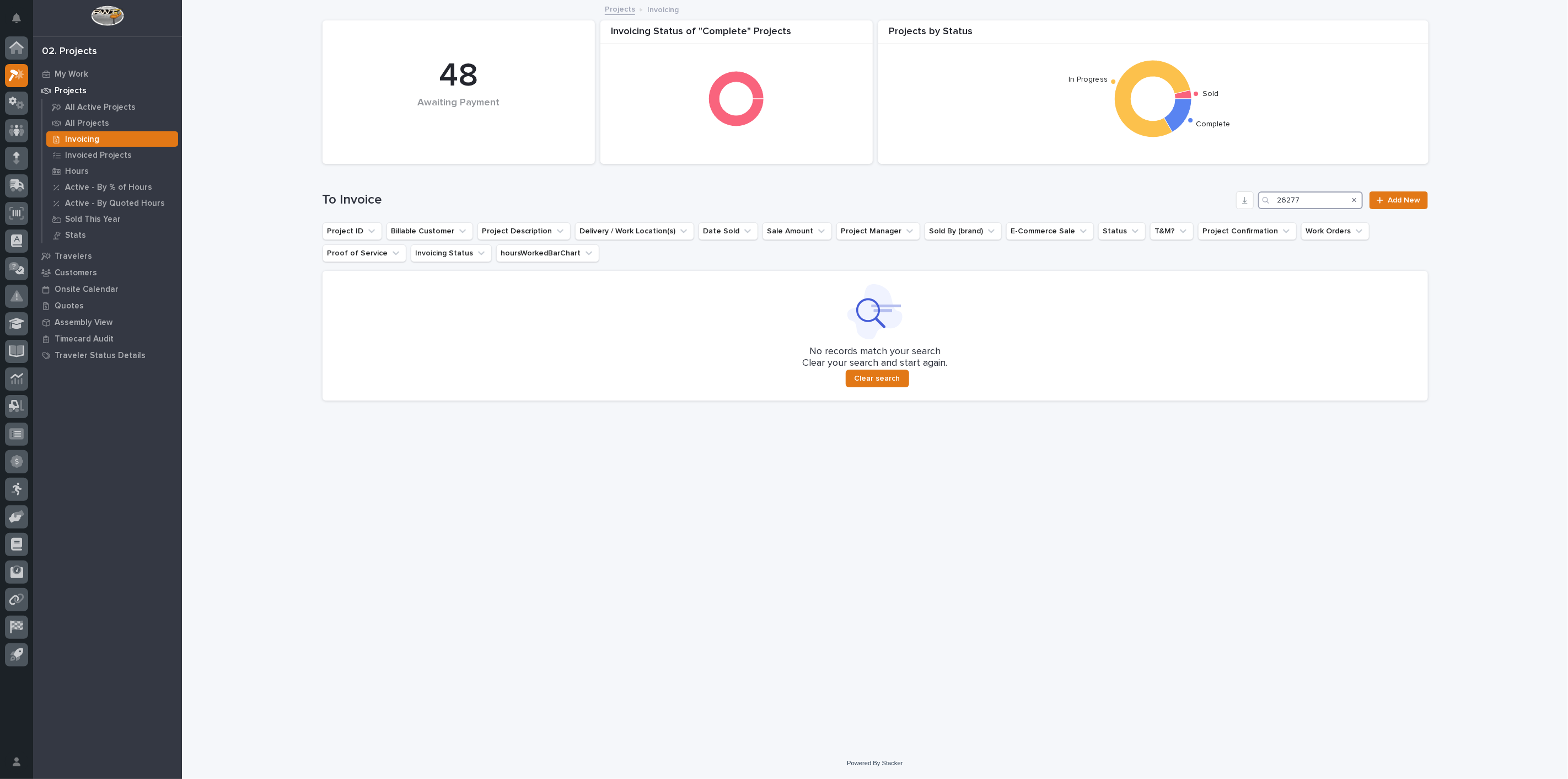
drag, startPoint x: 1314, startPoint y: 206, endPoint x: 1211, endPoint y: 205, distance: 103.0
click at [1211, 205] on div "To Invoice 26277 Add New" at bounding box center [875, 201] width 1106 height 18
type input "2"
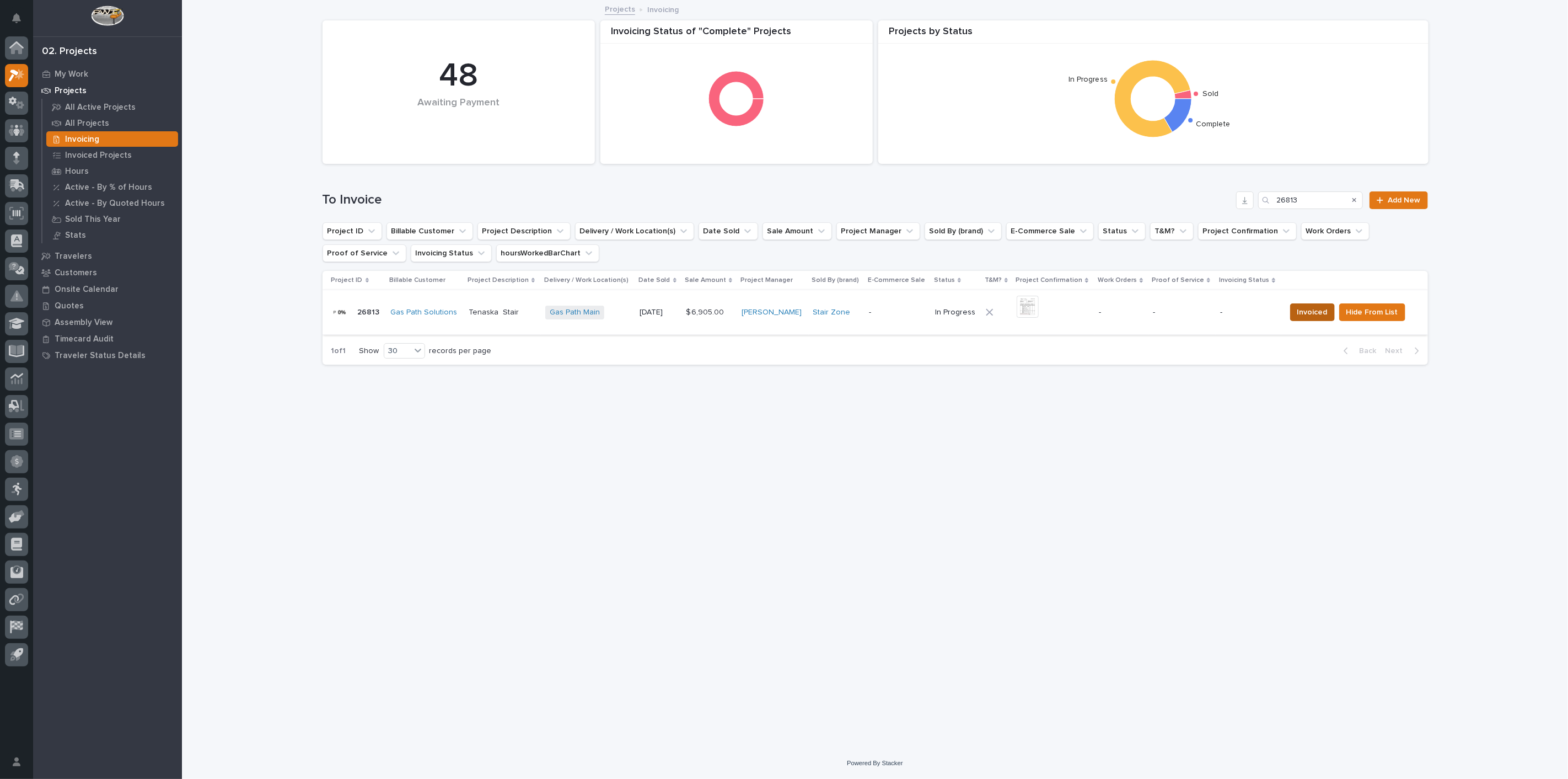
click at [1303, 310] on span "Invoiced" at bounding box center [1312, 312] width 30 height 13
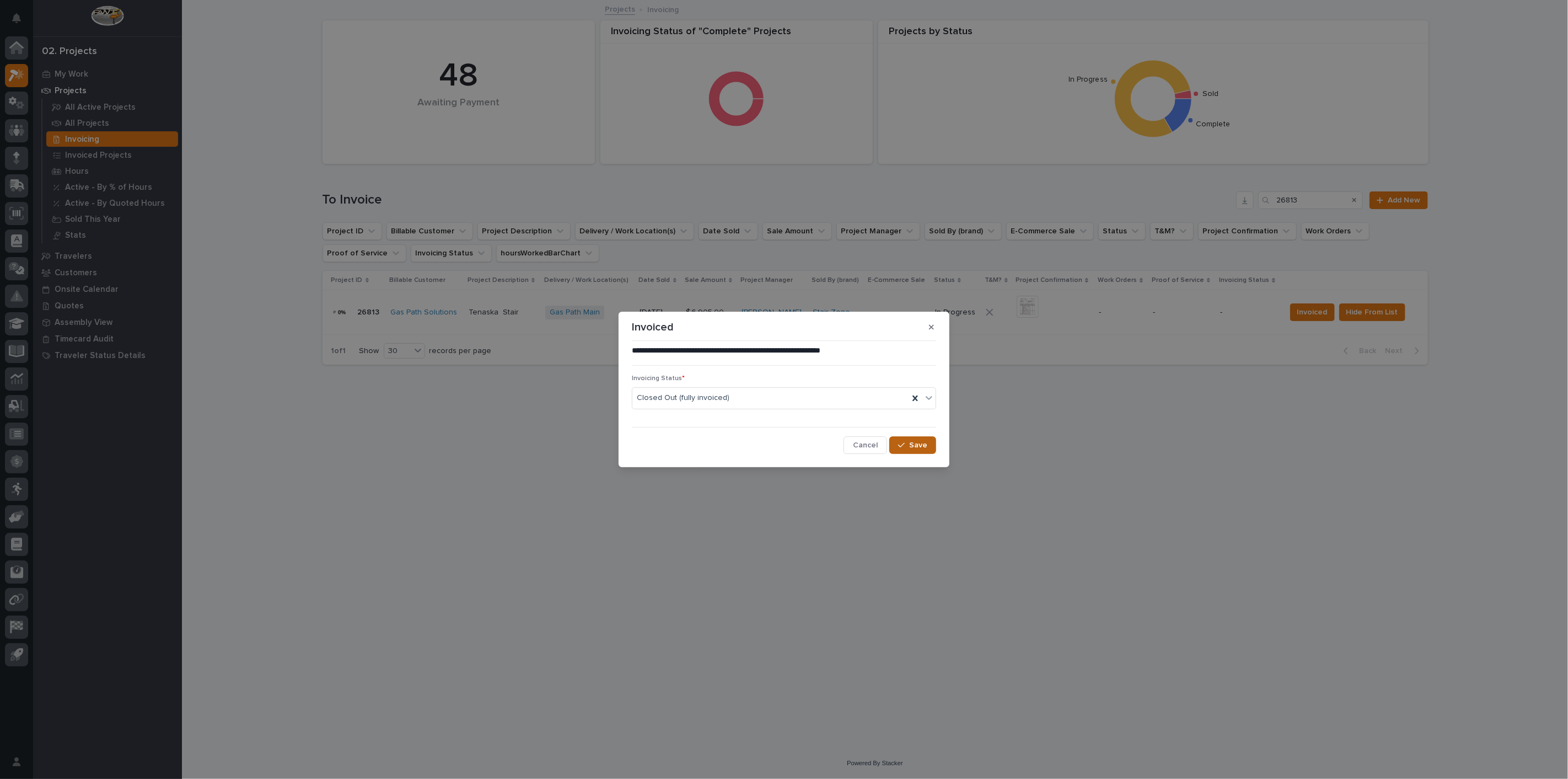
click at [917, 441] on span "Save" at bounding box center [918, 446] width 19 height 10
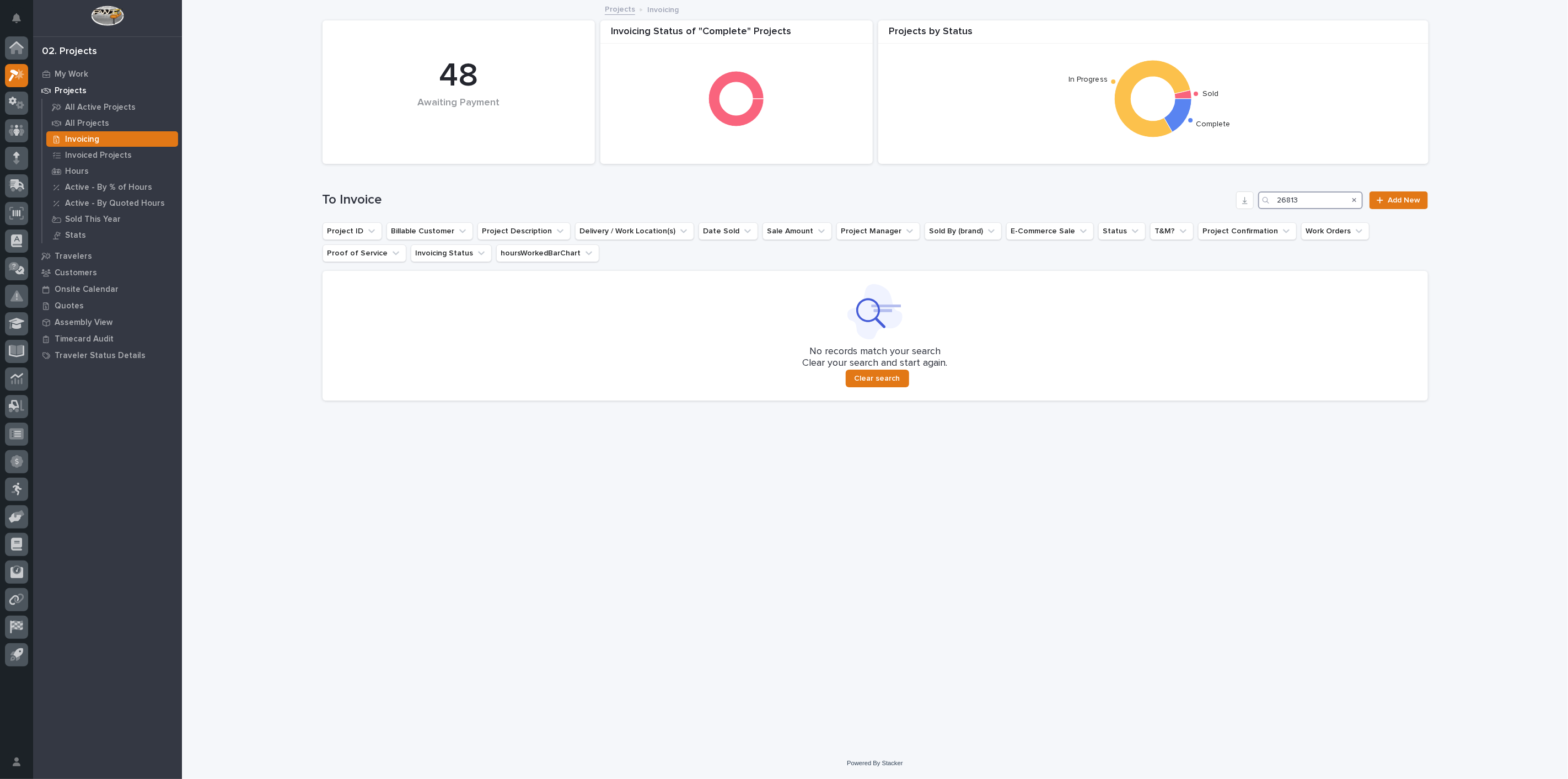
click at [1334, 205] on input "26813" at bounding box center [1310, 201] width 105 height 18
type input "2"
type input "26524"
drag, startPoint x: 1334, startPoint y: 205, endPoint x: 1170, endPoint y: 197, distance: 164.2
click at [1170, 197] on div "To Invoice 26524 Add New" at bounding box center [875, 201] width 1106 height 18
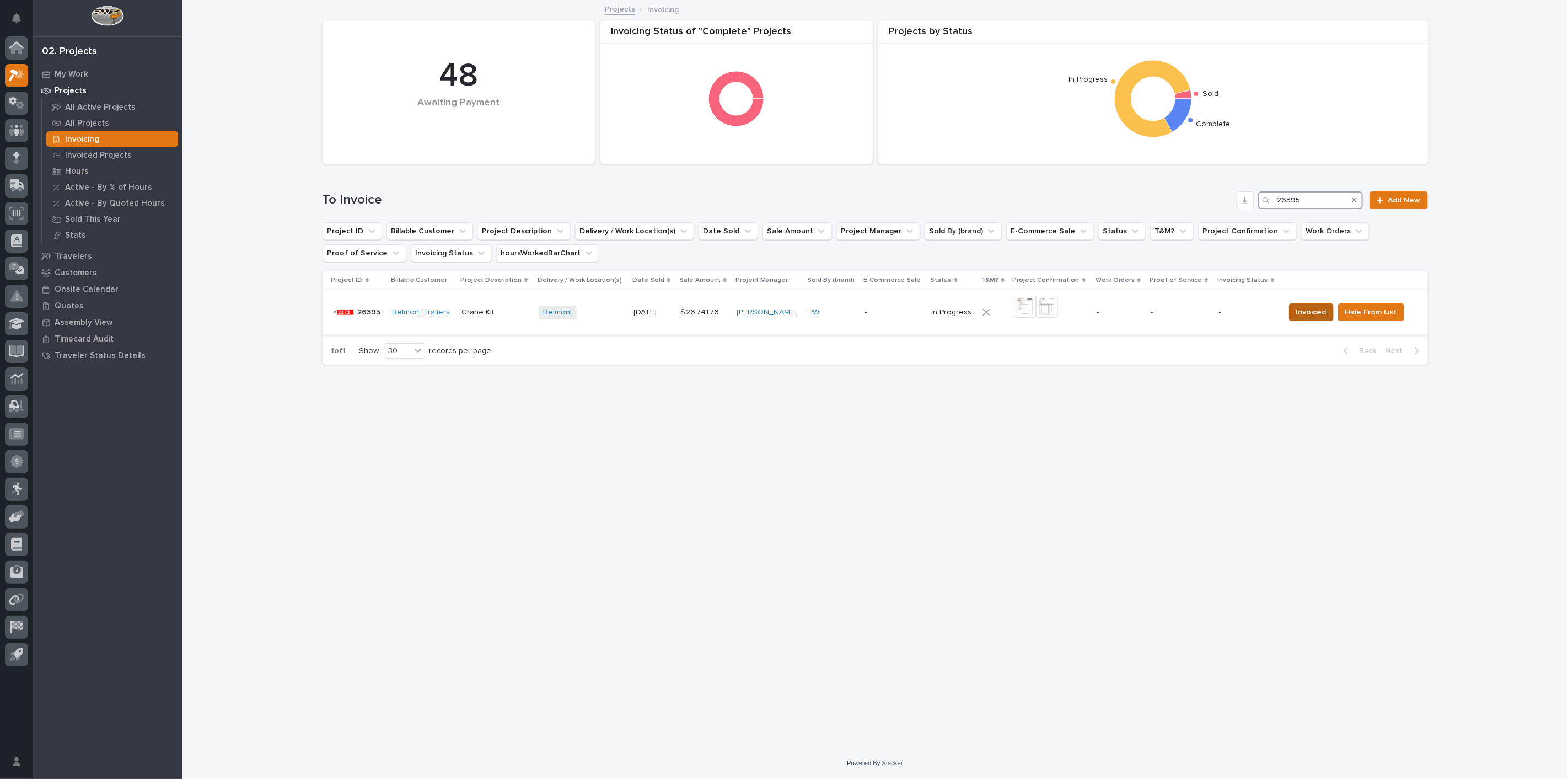
type input "26395"
click at [1299, 311] on span "Invoiced" at bounding box center [1311, 312] width 30 height 13
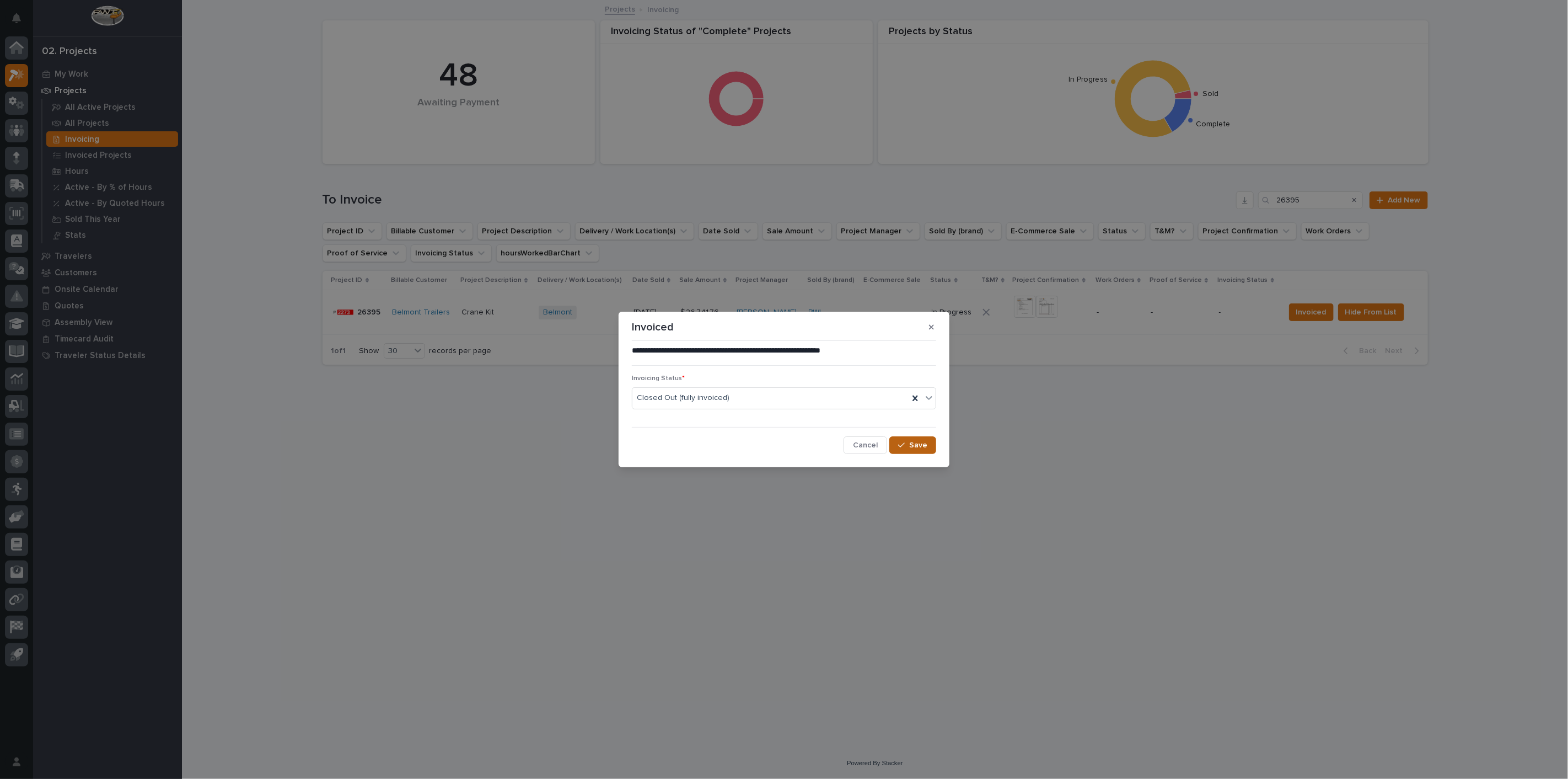
click at [920, 442] on span "Save" at bounding box center [918, 446] width 19 height 10
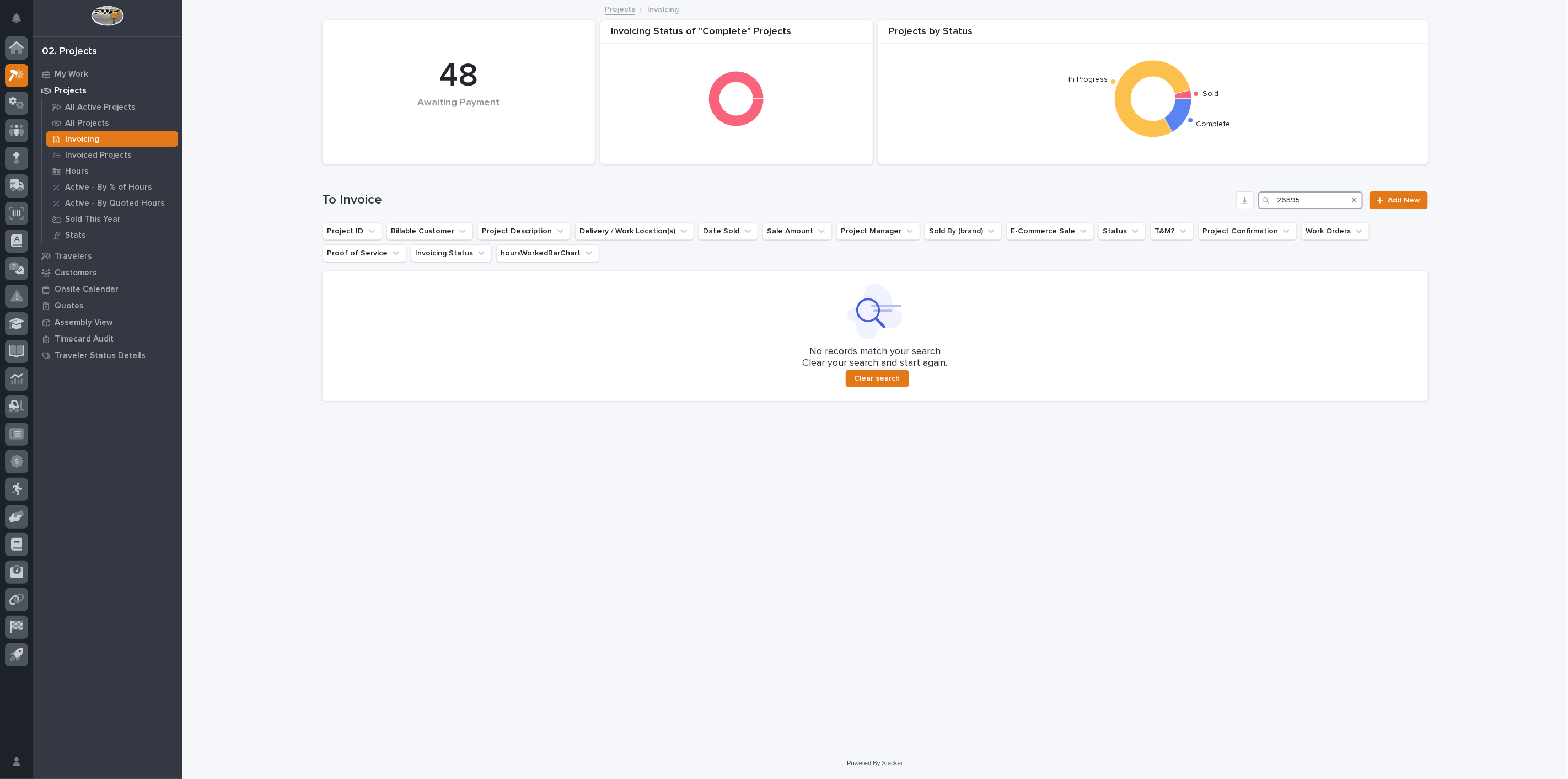
drag, startPoint x: 1339, startPoint y: 204, endPoint x: 1207, endPoint y: 193, distance: 132.5
click at [1207, 193] on div "To Invoice 26395 Add New" at bounding box center [875, 201] width 1106 height 18
type input "26421"
drag, startPoint x: 1310, startPoint y: 203, endPoint x: 1236, endPoint y: 203, distance: 74.0
click at [1236, 203] on div "To Invoice 26421 Add New" at bounding box center [875, 201] width 1106 height 18
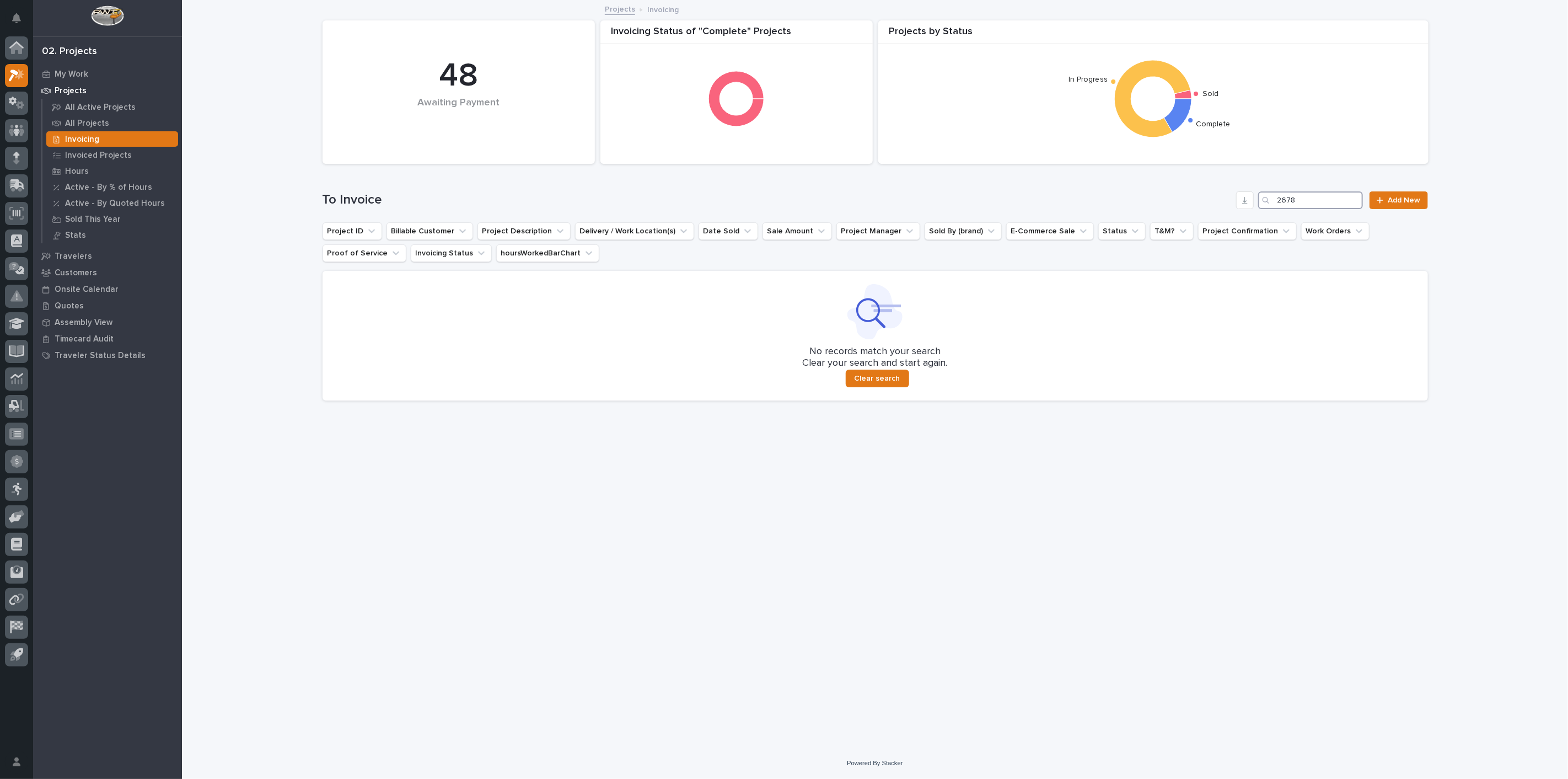
type input "26788"
drag, startPoint x: 1320, startPoint y: 205, endPoint x: 1217, endPoint y: 198, distance: 103.2
click at [1217, 198] on div "To Invoice 26788 Add New" at bounding box center [875, 201] width 1106 height 18
type input "26318"
drag, startPoint x: 1327, startPoint y: 198, endPoint x: 1196, endPoint y: 199, distance: 131.0
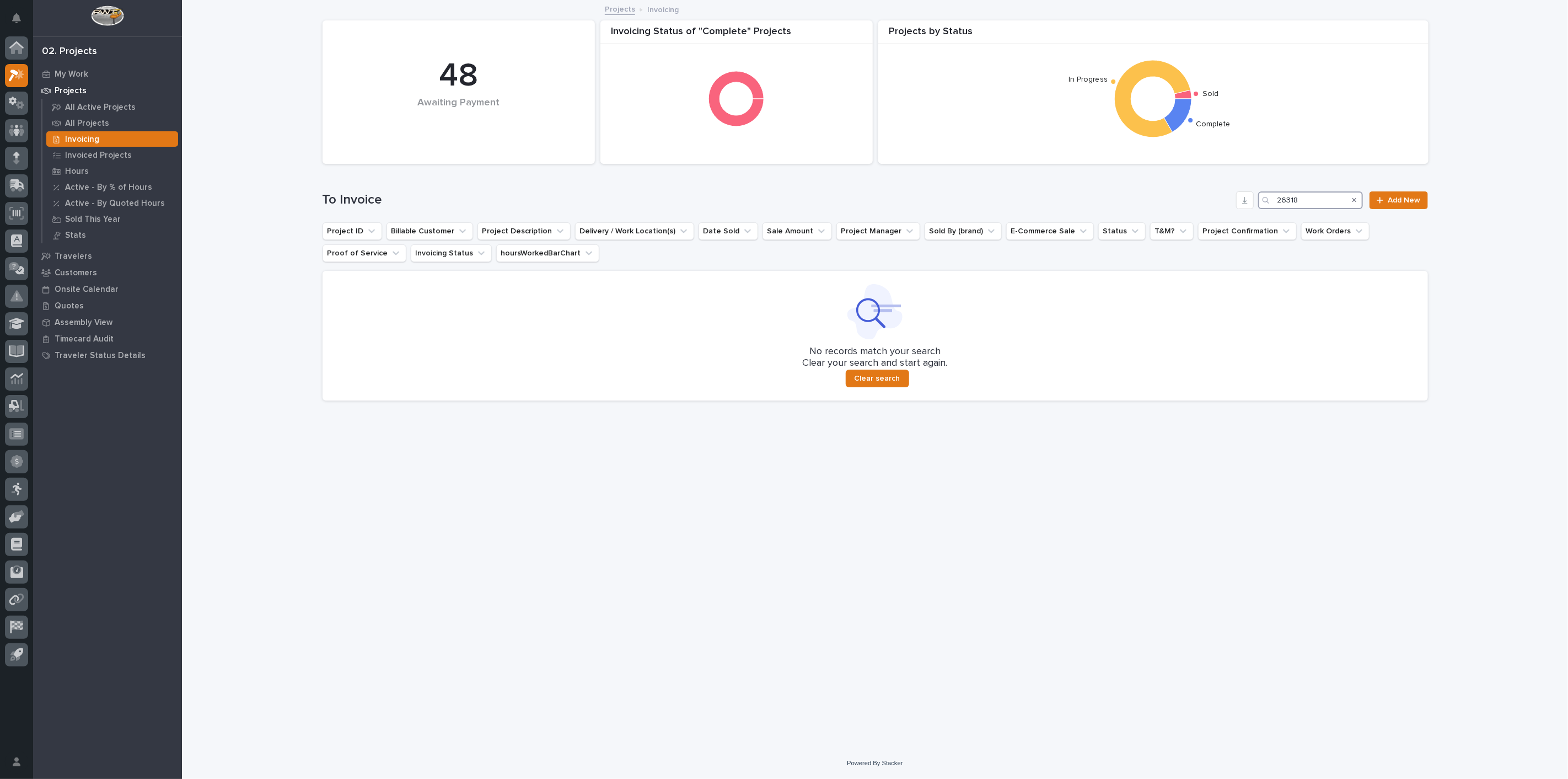
click at [1196, 199] on div "To Invoice 26318 Add New" at bounding box center [875, 201] width 1106 height 18
type input "26671"
drag, startPoint x: 1313, startPoint y: 203, endPoint x: 1242, endPoint y: 195, distance: 71.4
click at [1242, 195] on div "To Invoice 26671 Add New" at bounding box center [875, 201] width 1106 height 18
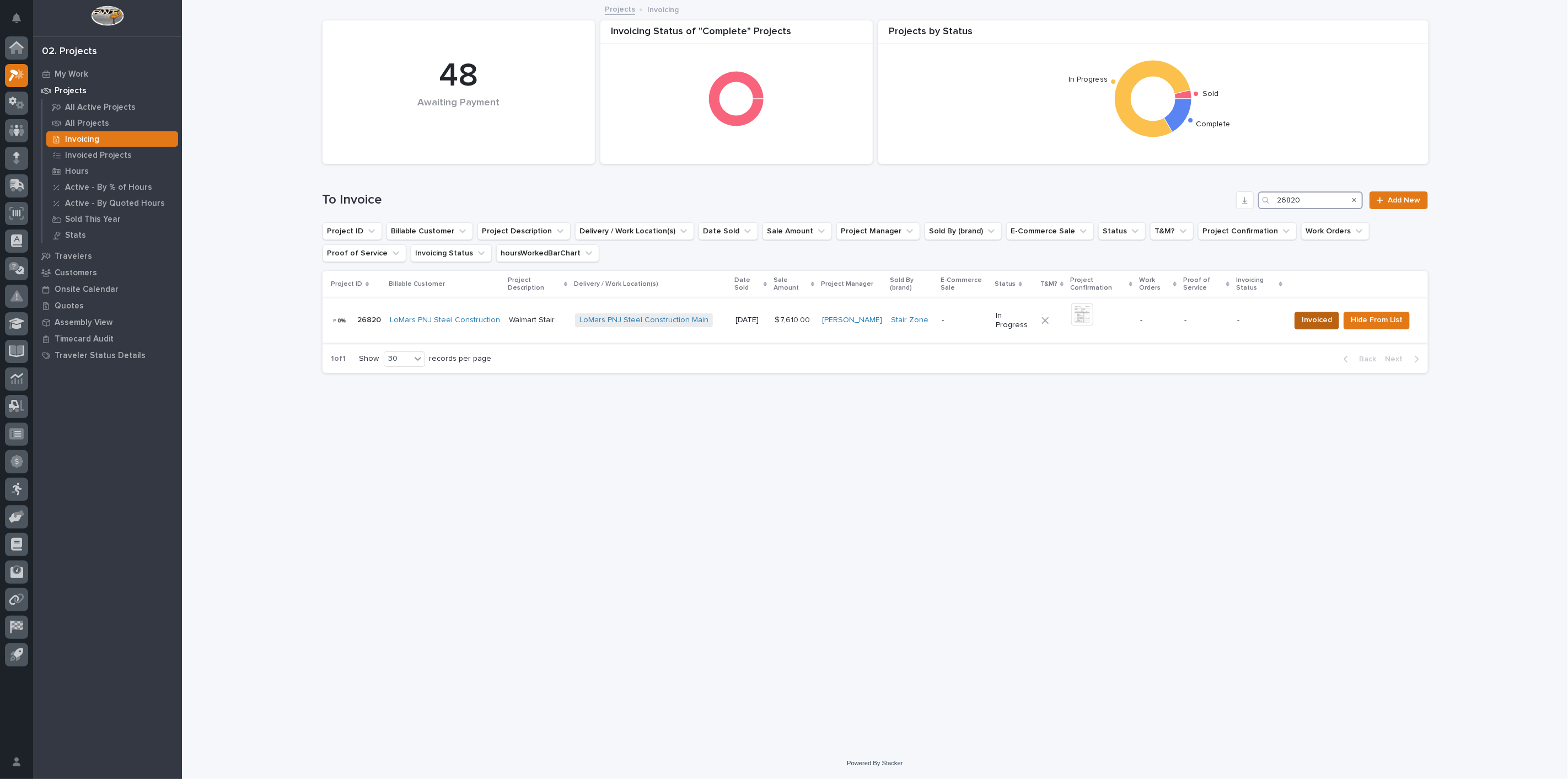
type input "26820"
click at [1315, 323] on span "Invoiced" at bounding box center [1316, 320] width 30 height 13
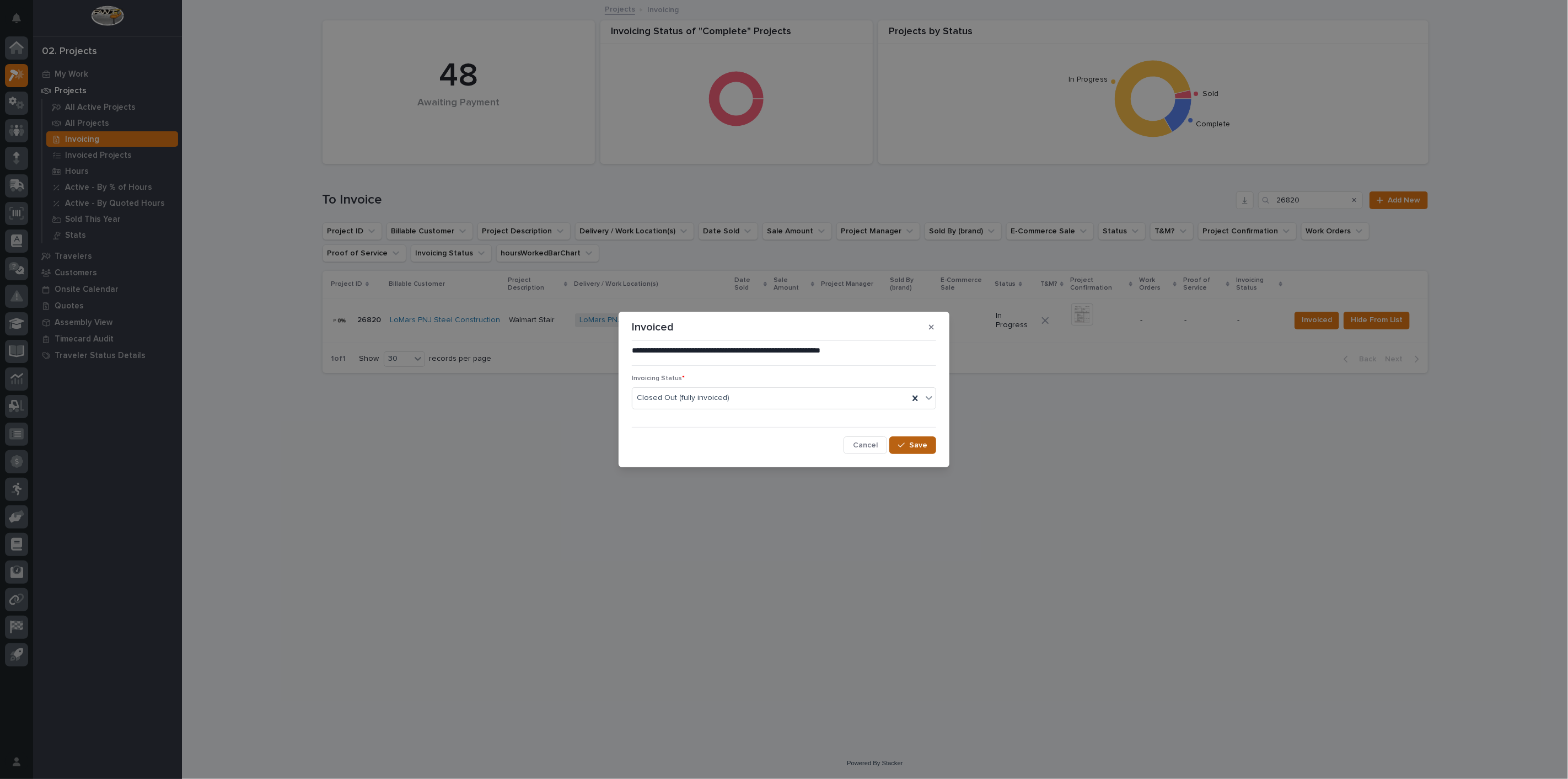
click at [920, 448] on span "Save" at bounding box center [918, 446] width 19 height 10
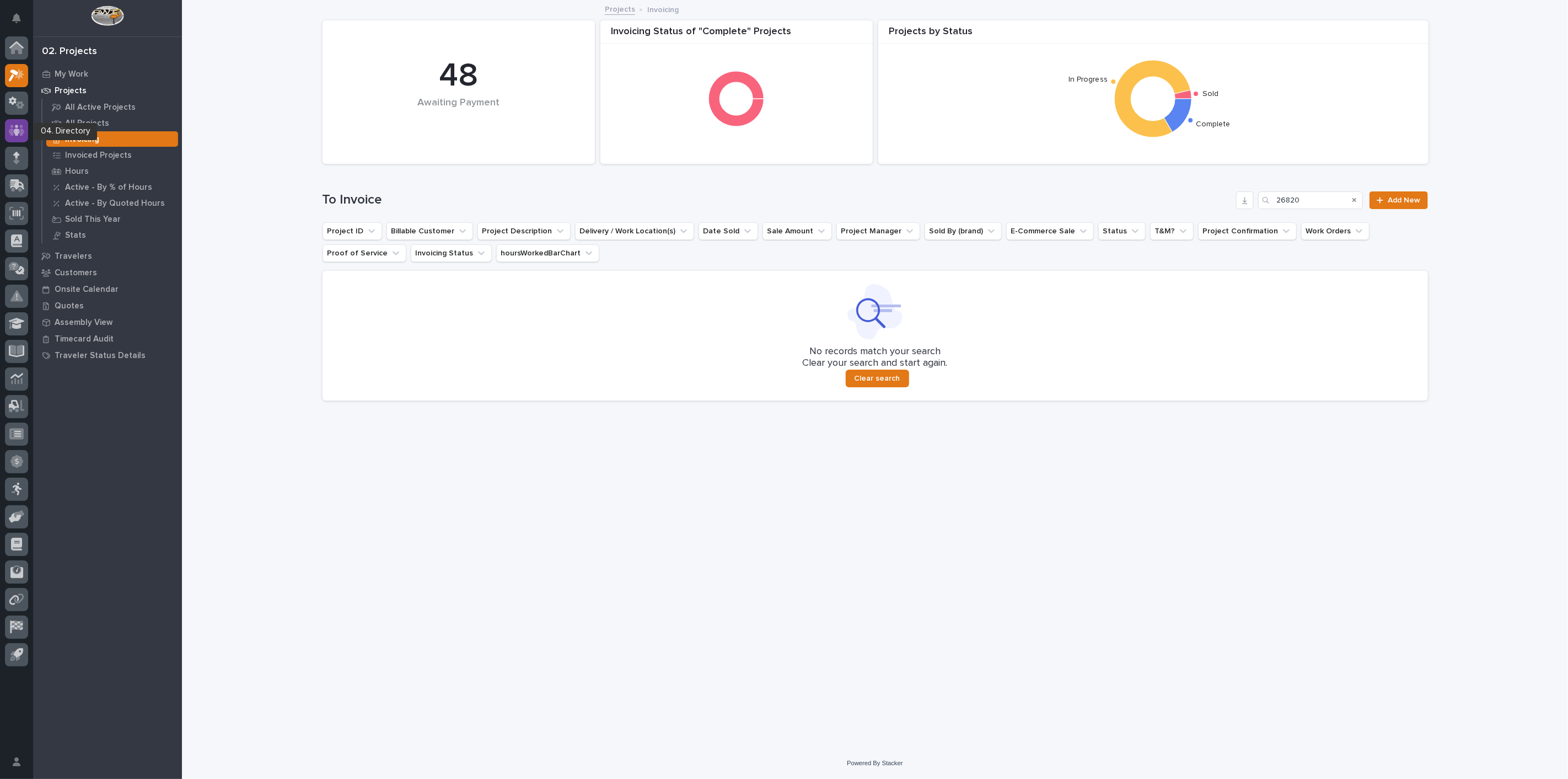
click at [22, 130] on icon at bounding box center [17, 130] width 16 height 11
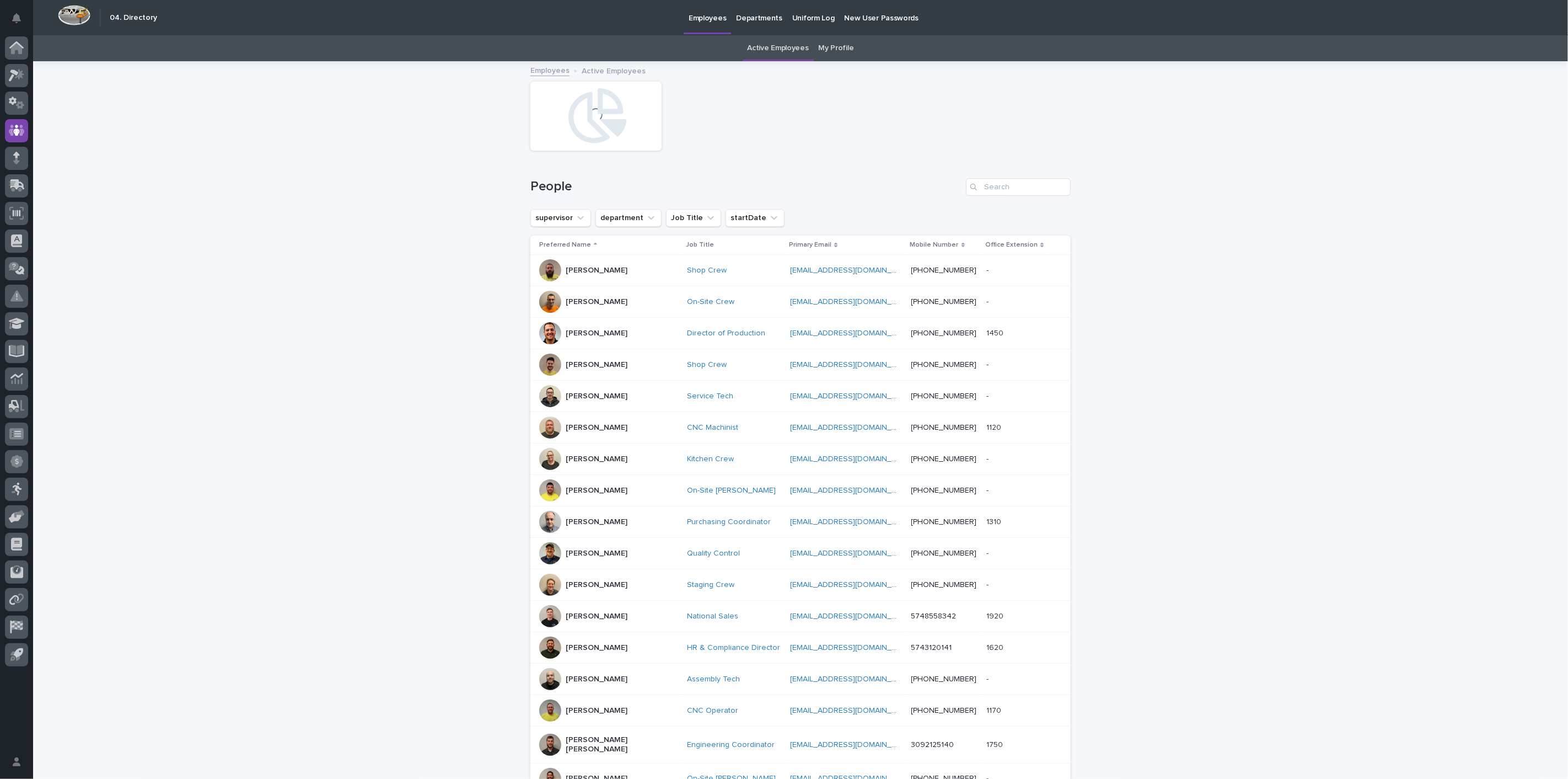
click at [826, 47] on link "My Profile" at bounding box center [837, 48] width 35 height 26
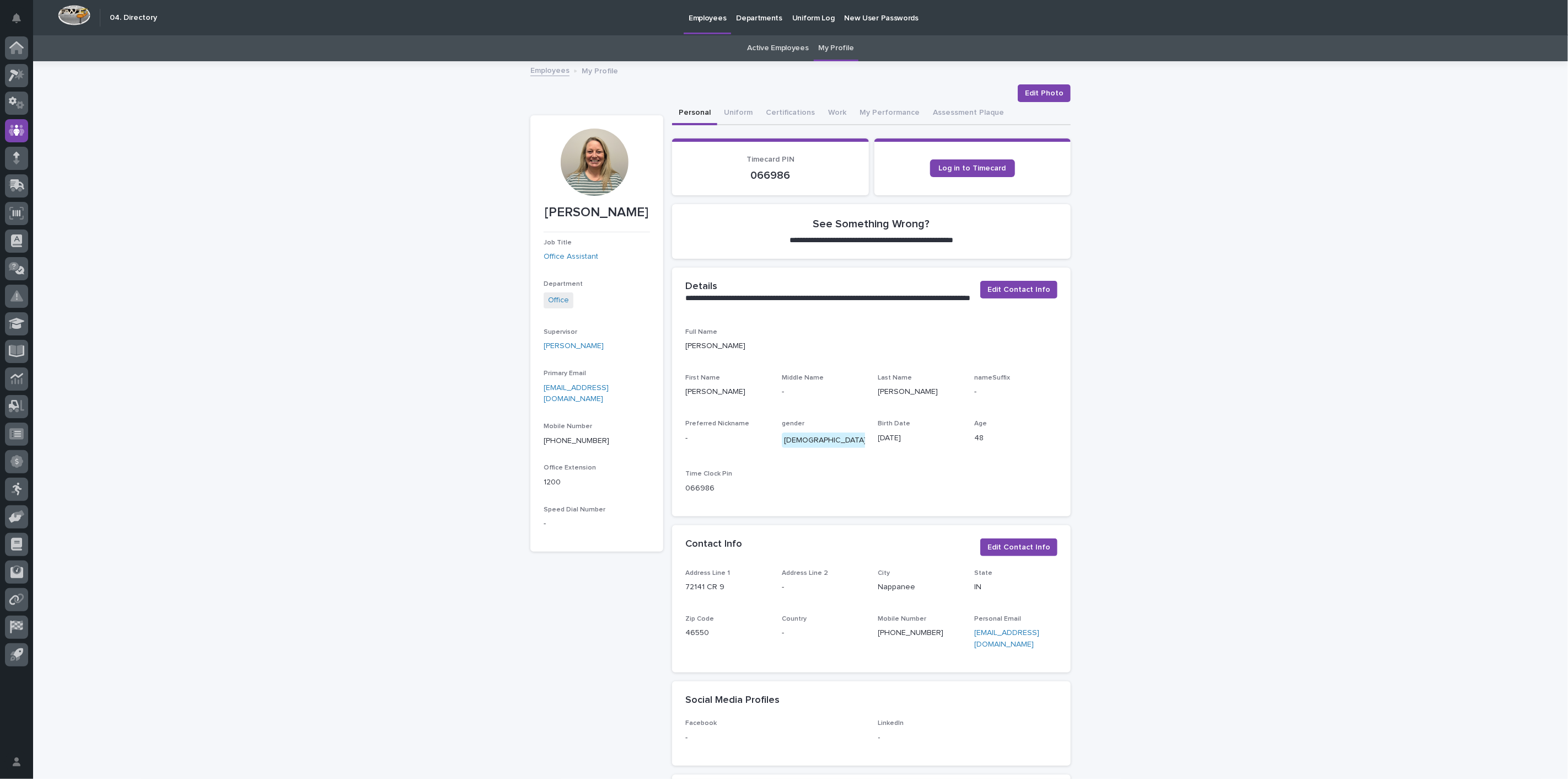
click at [583, 71] on p "My Profile" at bounding box center [600, 70] width 36 height 12
click at [976, 165] on span "Log in to Timecard" at bounding box center [972, 168] width 67 height 8
